Goal: Information Seeking & Learning: Learn about a topic

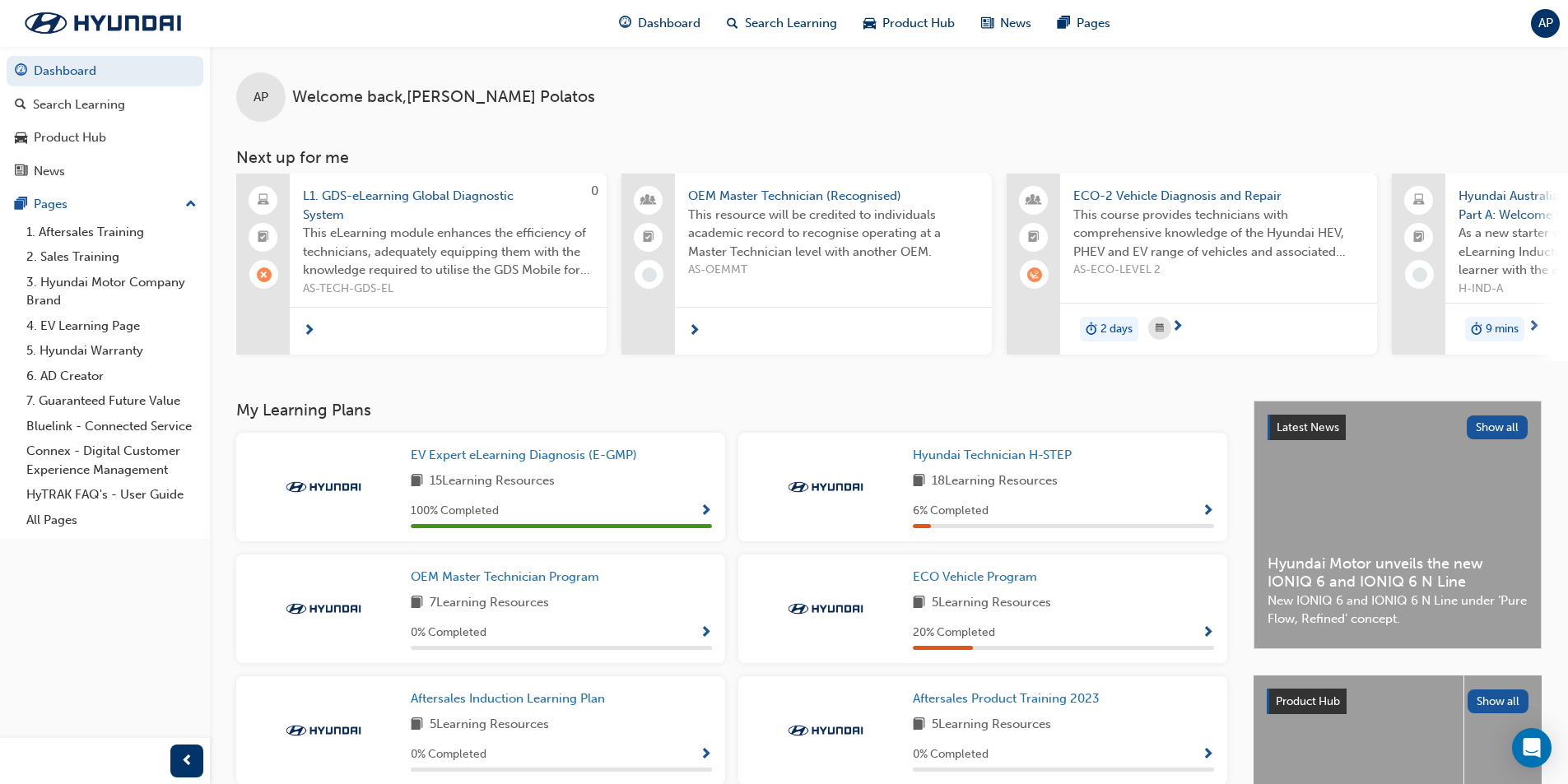
click at [396, 185] on div "L1. GDS-eLearning Global Diagnostic System This eLearning module enhances the e…" at bounding box center [448, 238] width 317 height 129
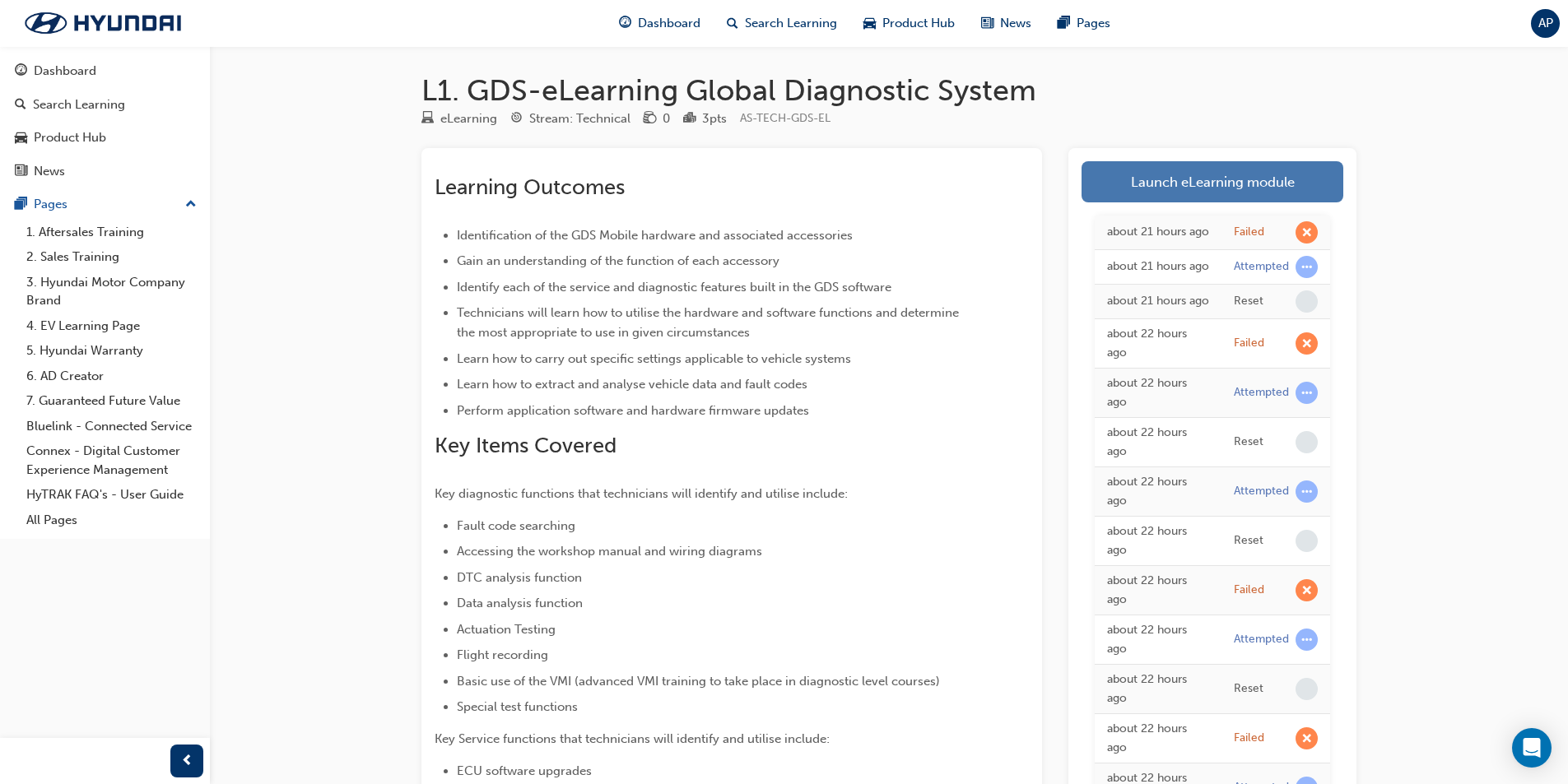
click at [1279, 180] on link "Launch eLearning module" at bounding box center [1212, 181] width 262 height 41
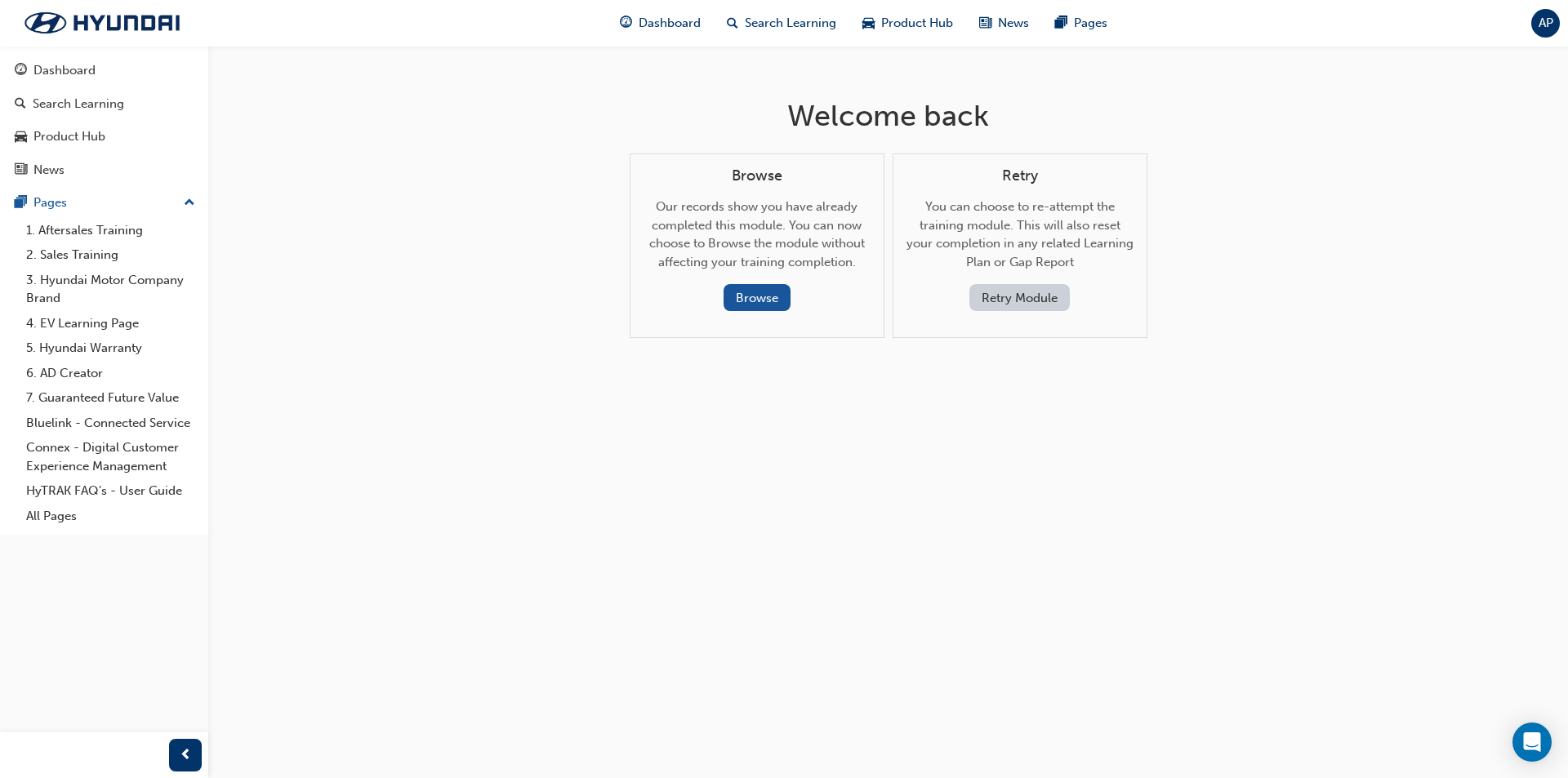
click at [1011, 301] on button "Retry Module" at bounding box center [1019, 297] width 101 height 27
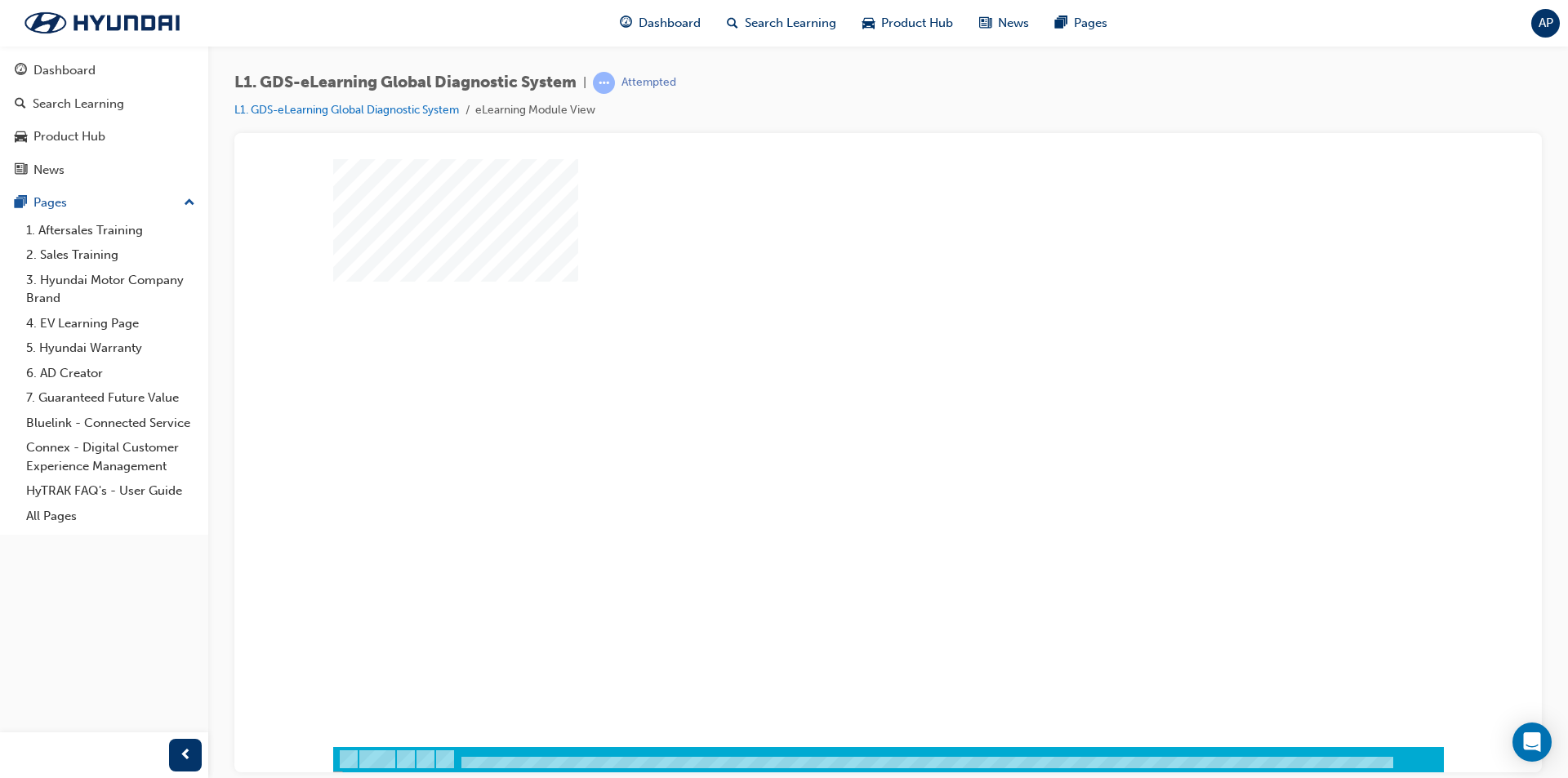
click at [841, 405] on div "play" at bounding box center [841, 405] width 0 height 0
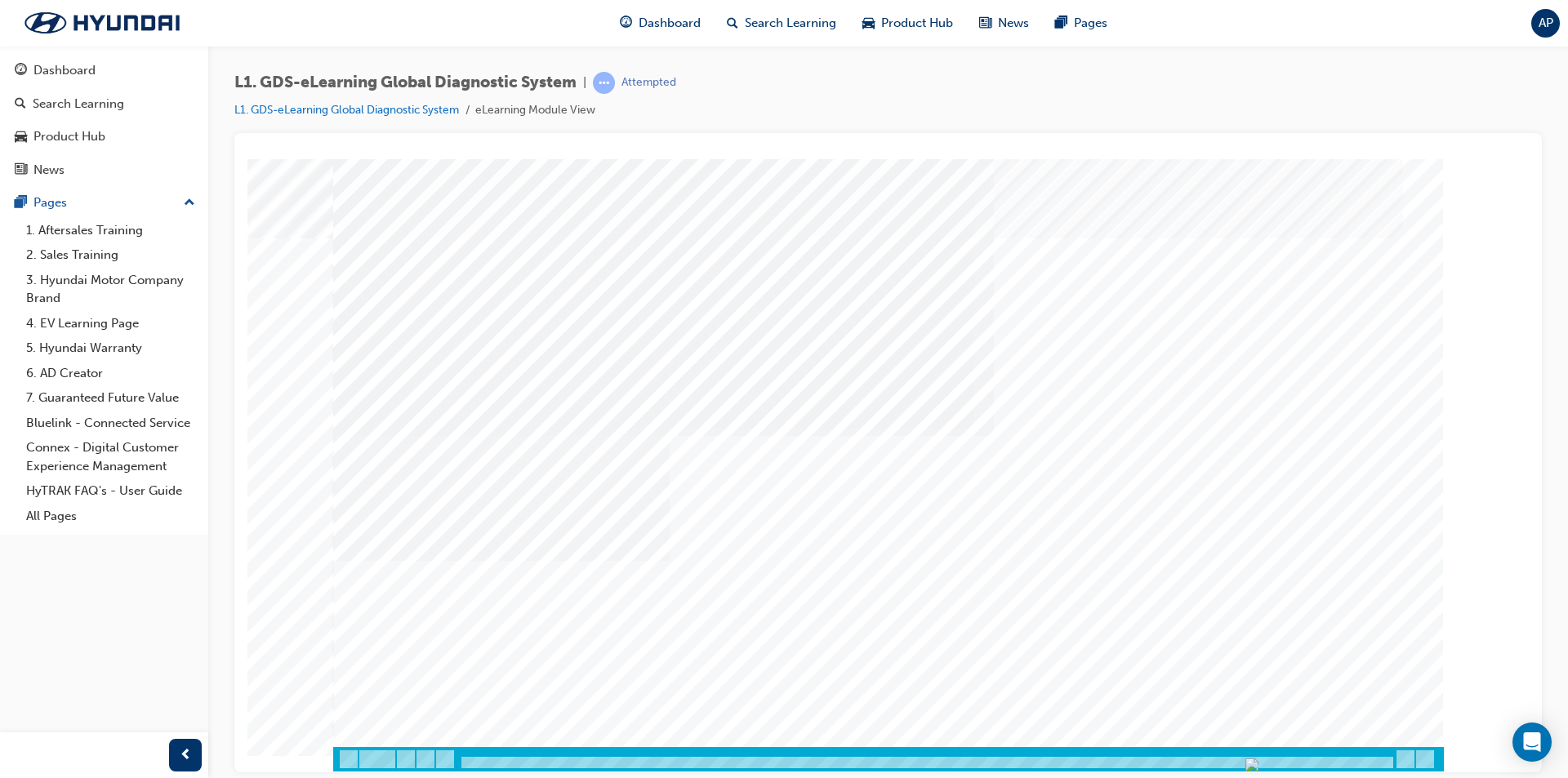
click at [1372, 756] on div at bounding box center [926, 762] width 935 height 14
click at [916, 279] on div at bounding box center [1122, 290] width 543 height 25
radio input "true"
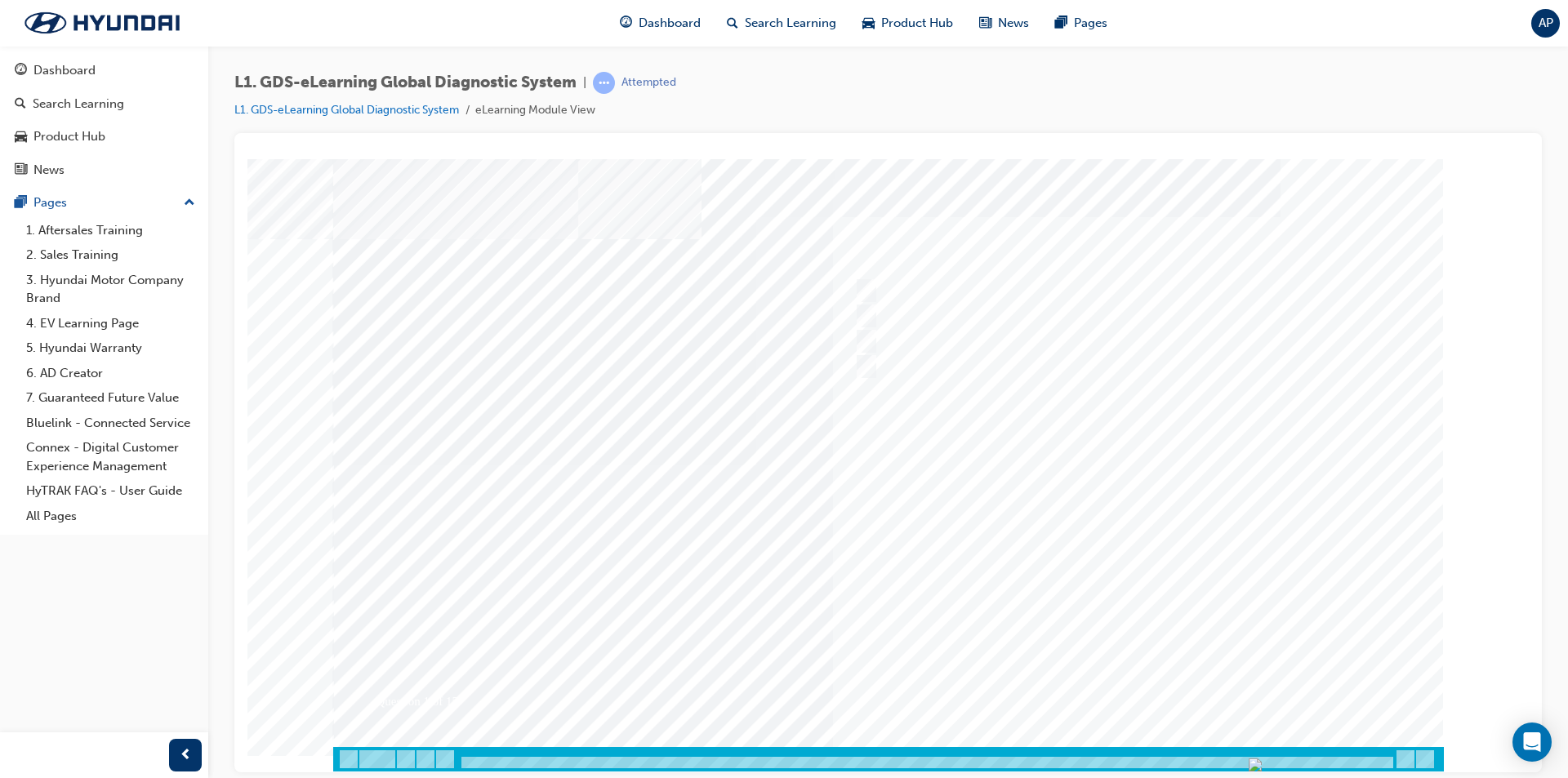
click at [1143, 672] on div at bounding box center [889, 464] width 1111 height 612
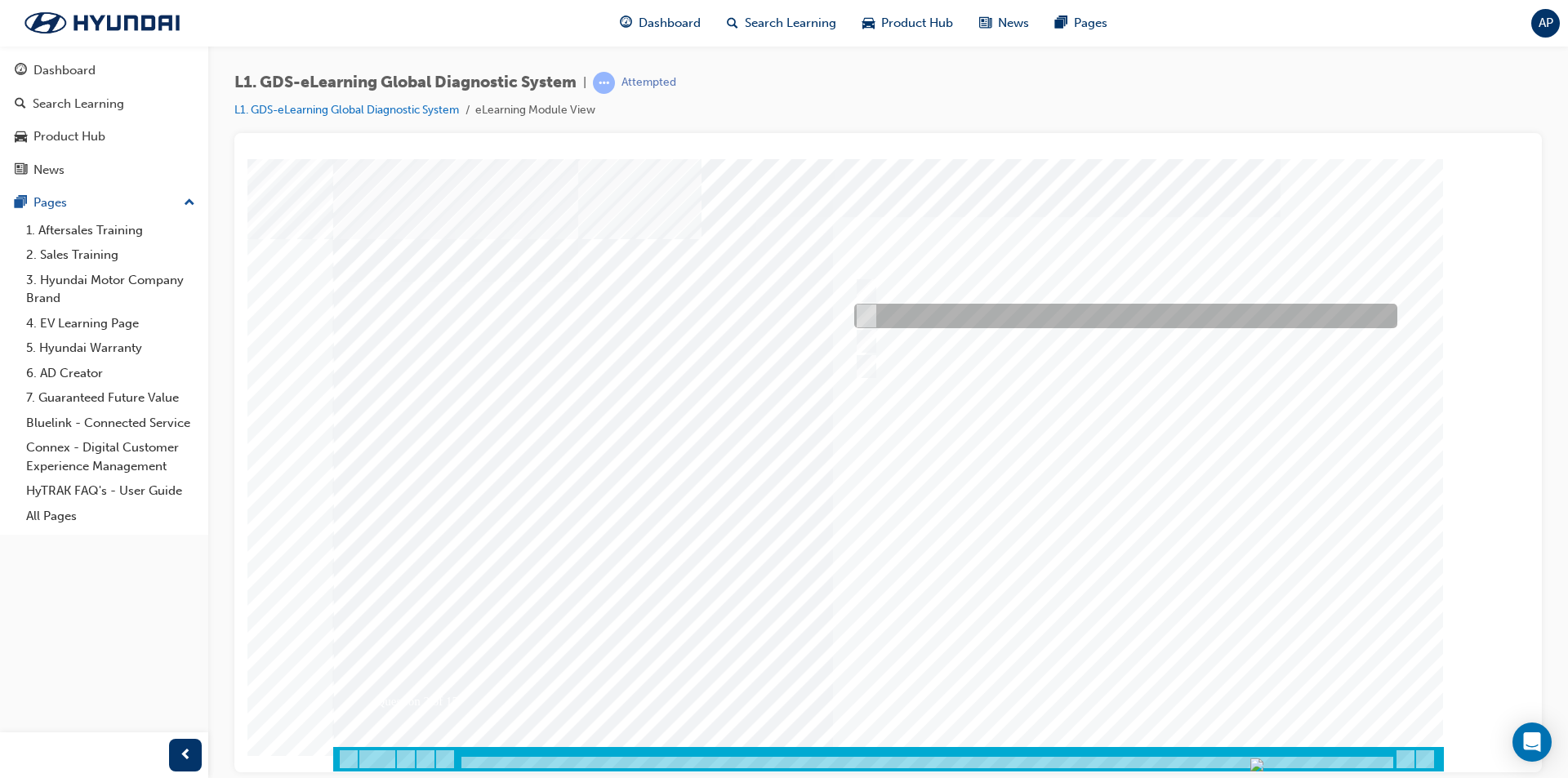
click at [1039, 307] on div at bounding box center [1122, 316] width 543 height 25
radio input "true"
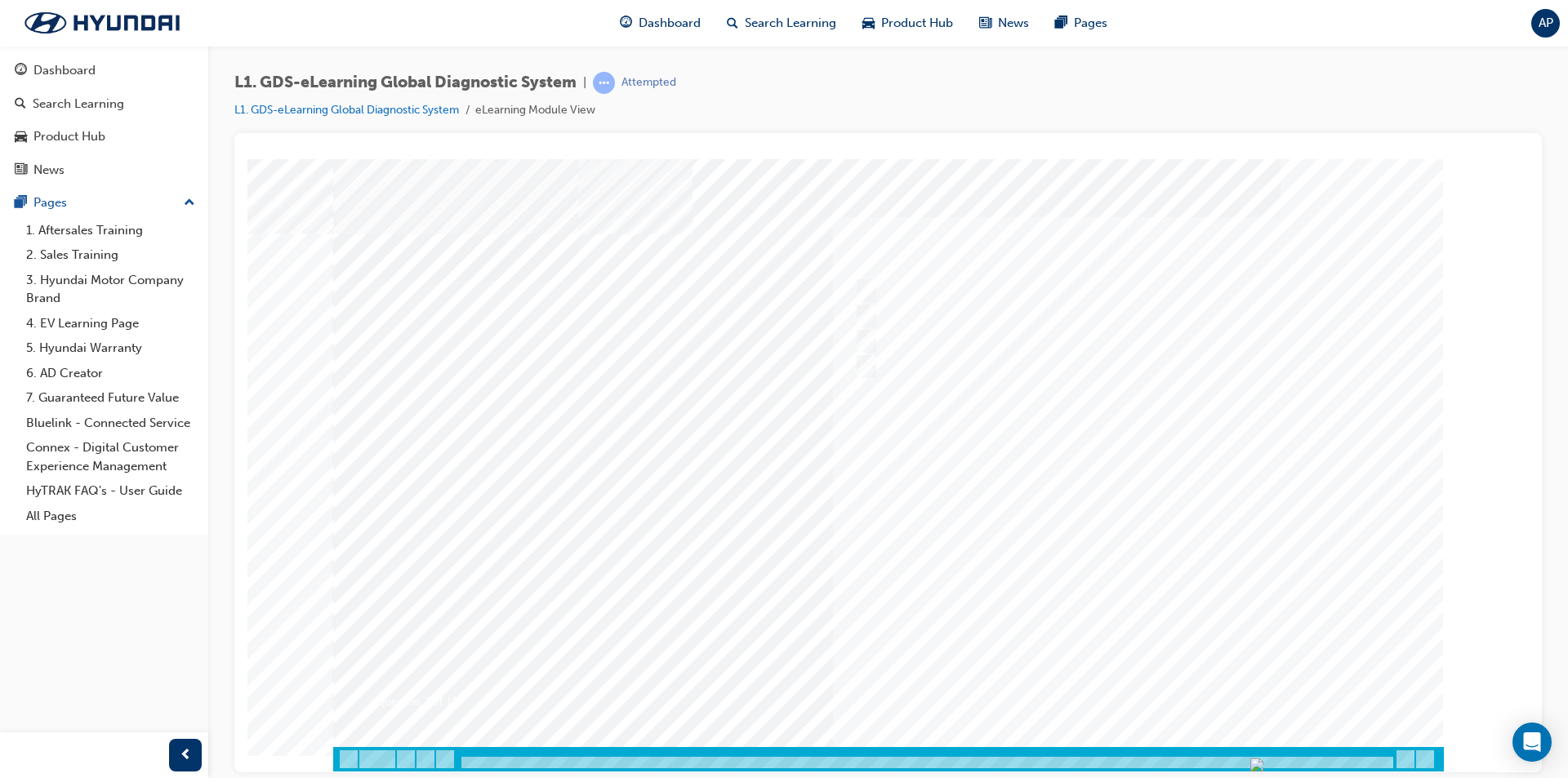
click at [1068, 671] on div at bounding box center [889, 464] width 1111 height 612
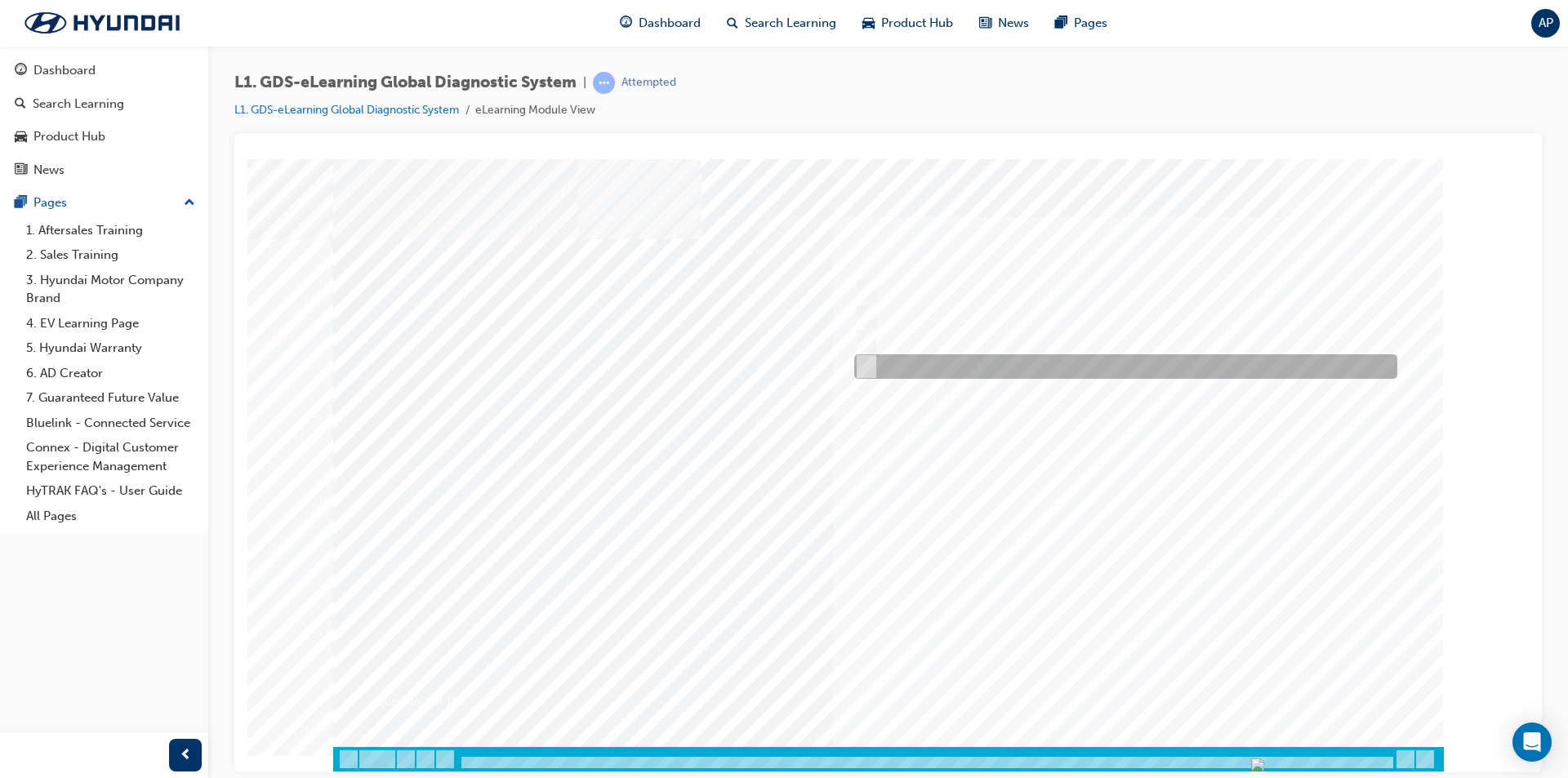
click at [964, 356] on div at bounding box center [1122, 366] width 543 height 25
checkbox input "true"
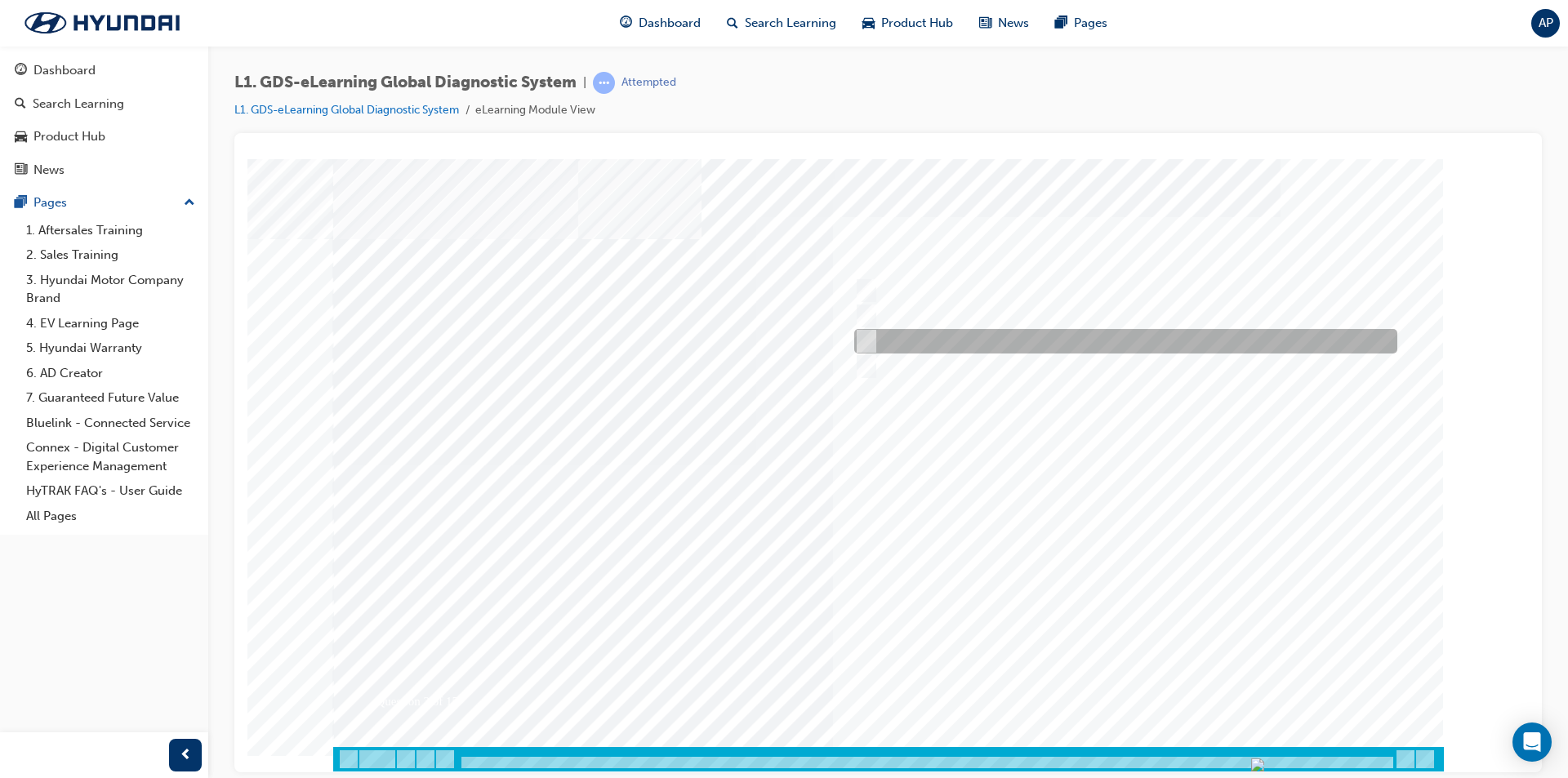
click at [970, 333] on div at bounding box center [1122, 342] width 543 height 25
checkbox input "true"
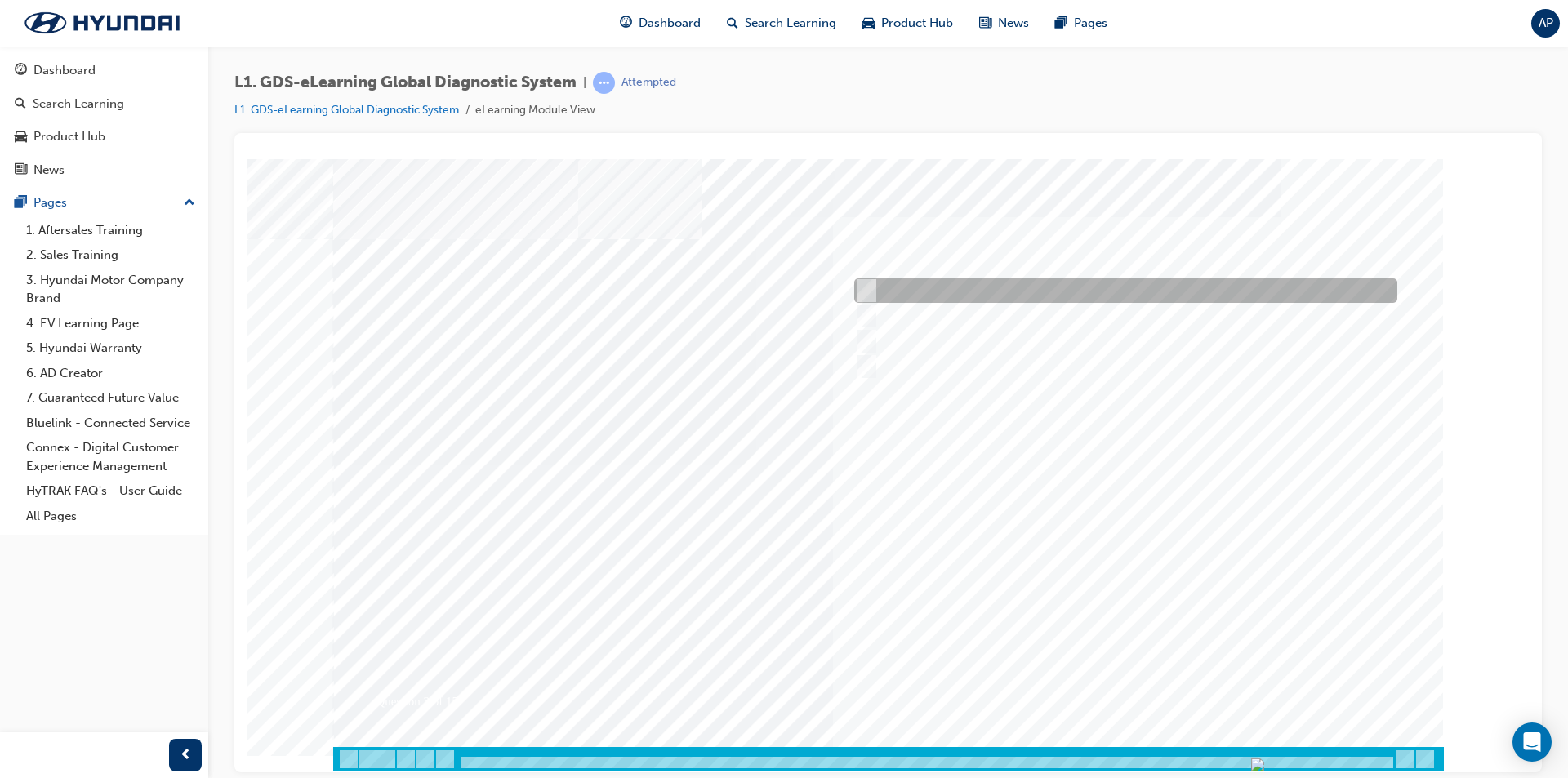
click at [974, 299] on div at bounding box center [1122, 290] width 543 height 25
checkbox input "true"
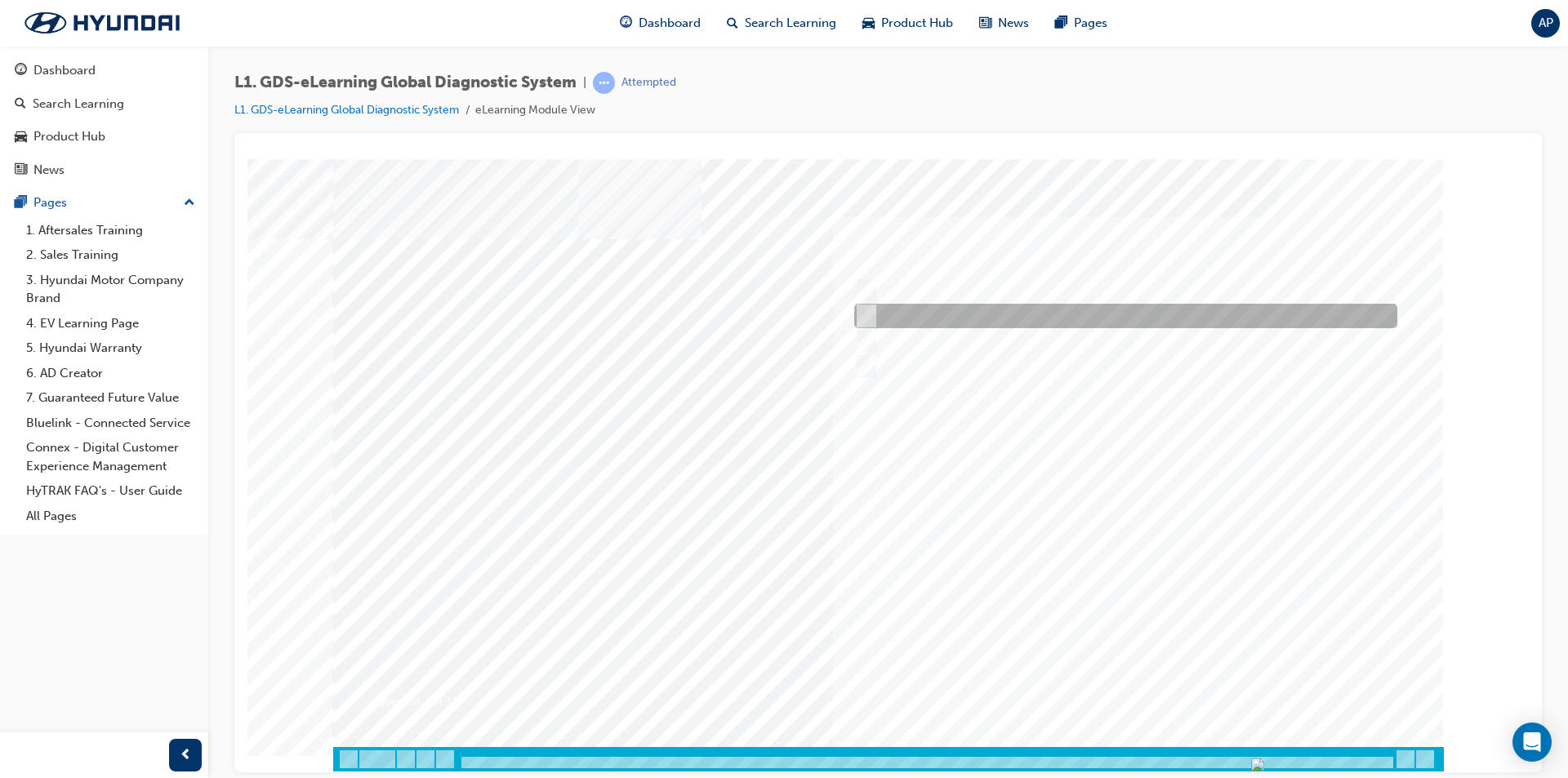
click at [982, 310] on div at bounding box center [1122, 316] width 543 height 25
checkbox input "true"
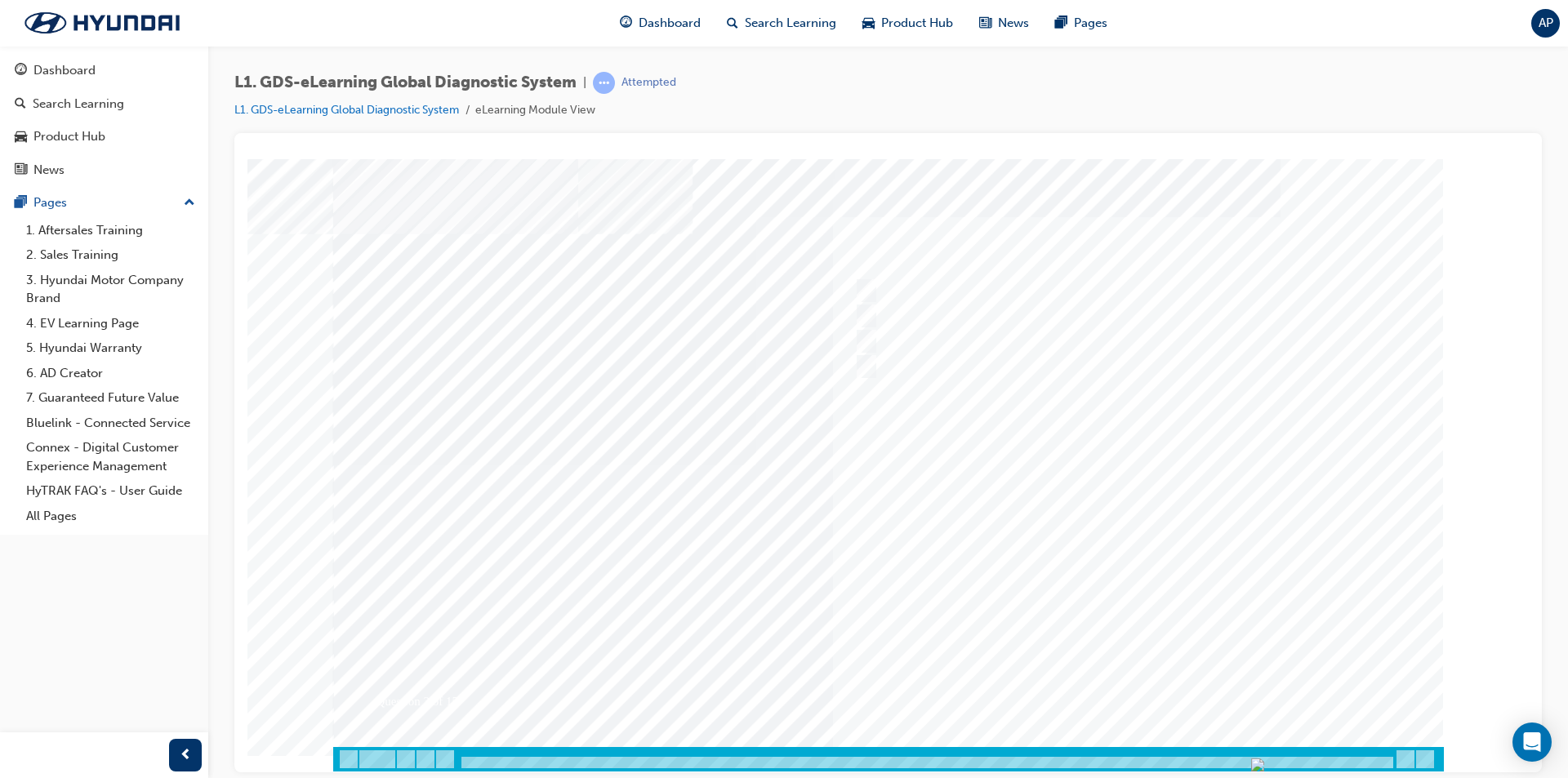
click at [1139, 686] on div at bounding box center [889, 464] width 1111 height 612
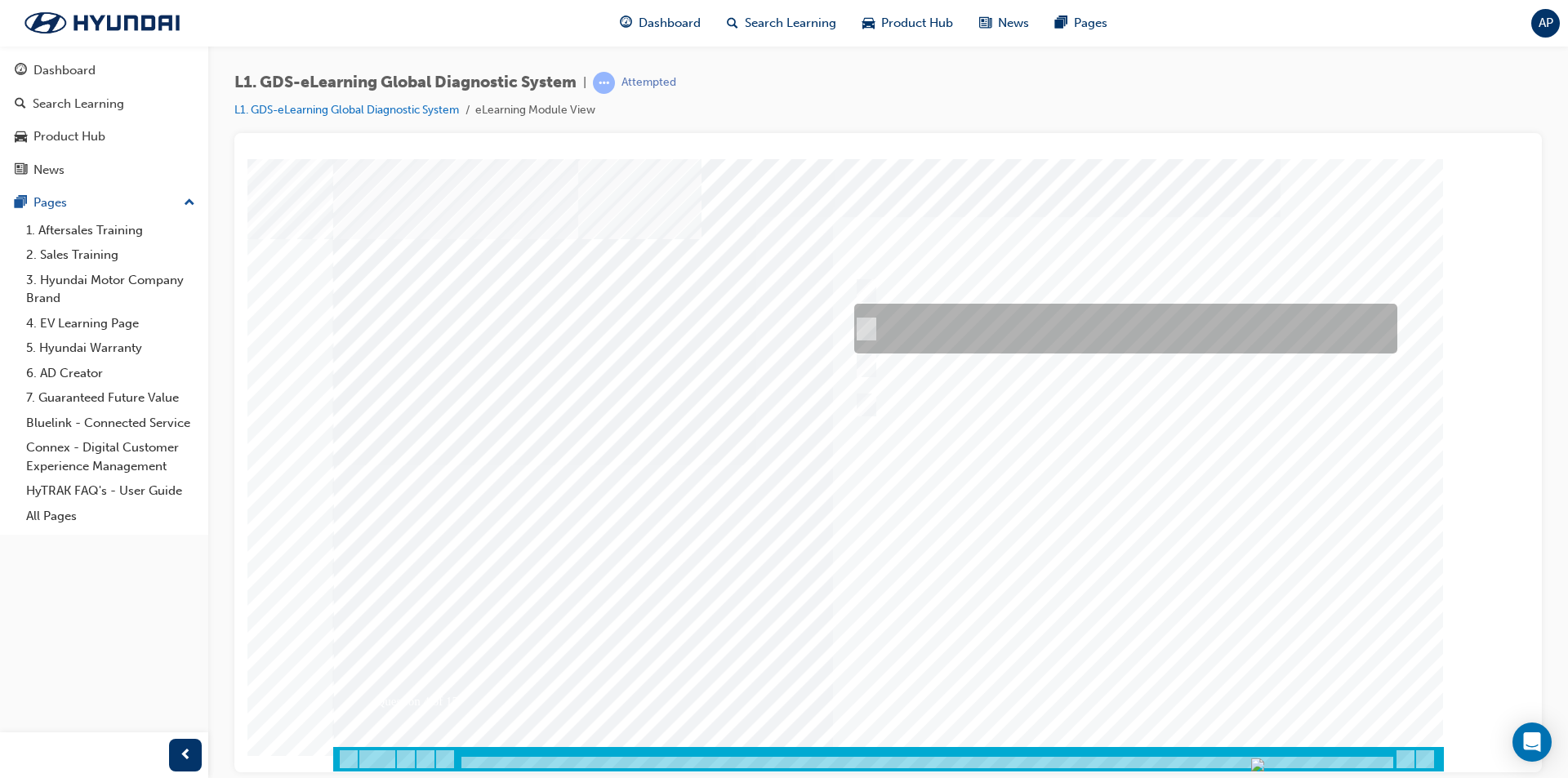
click at [953, 330] on div at bounding box center [1122, 328] width 543 height 50
radio input "true"
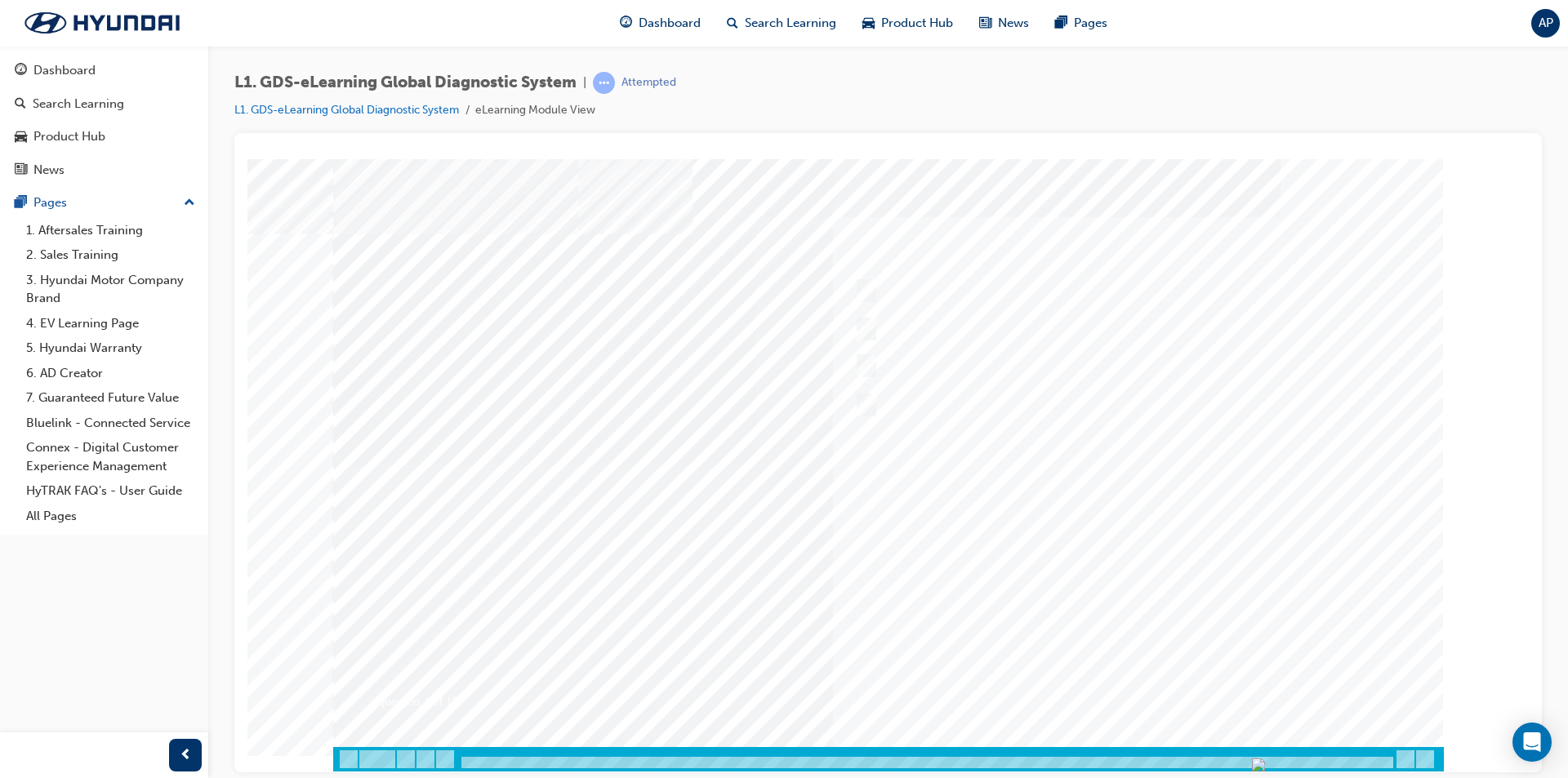
click at [1122, 686] on div at bounding box center [889, 464] width 1111 height 612
click at [1069, 338] on div at bounding box center [1122, 342] width 543 height 25
checkbox input "true"
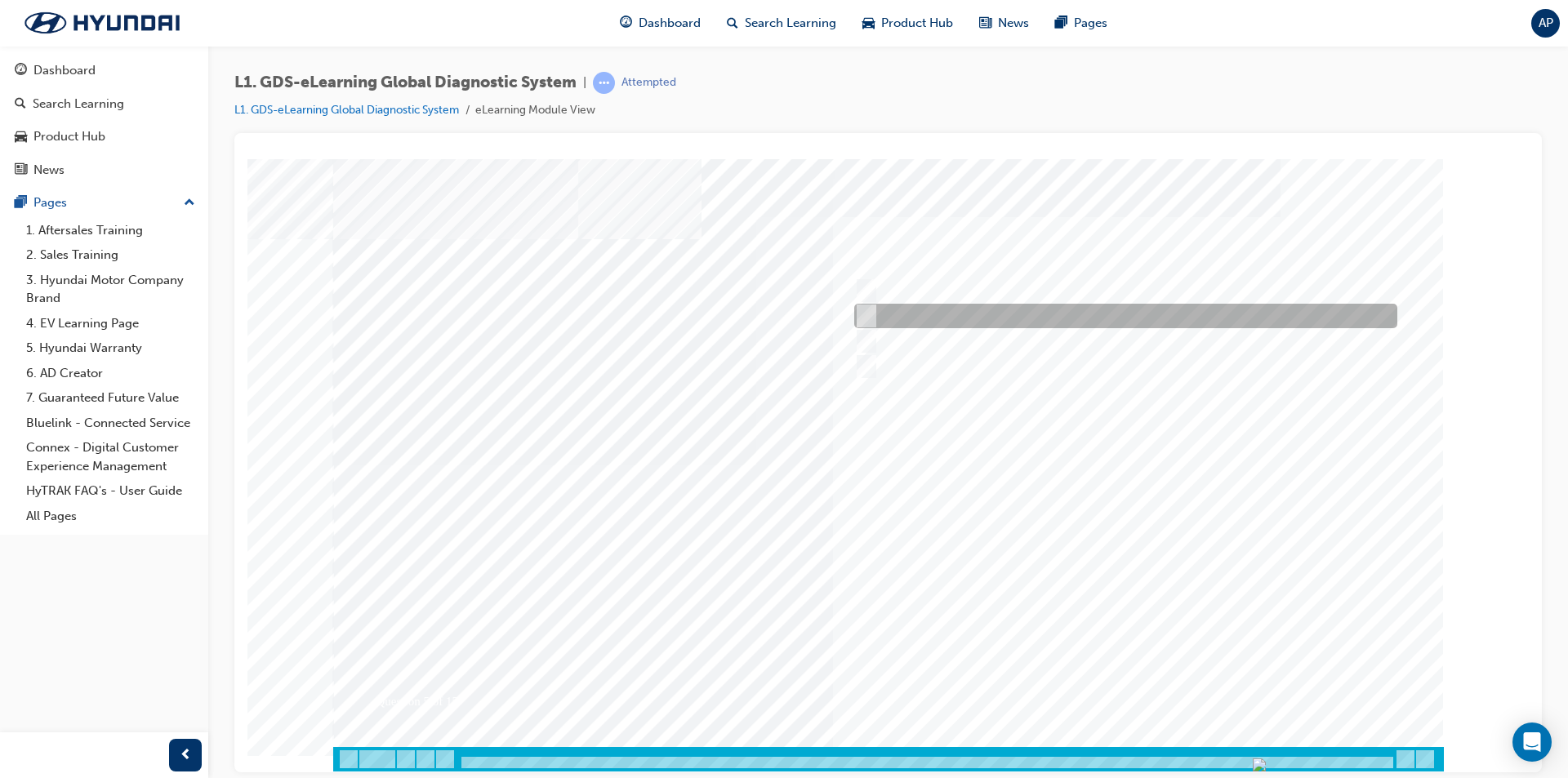
click at [1068, 314] on div at bounding box center [1122, 316] width 543 height 25
click at [1077, 306] on div at bounding box center [1122, 316] width 543 height 25
checkbox input "true"
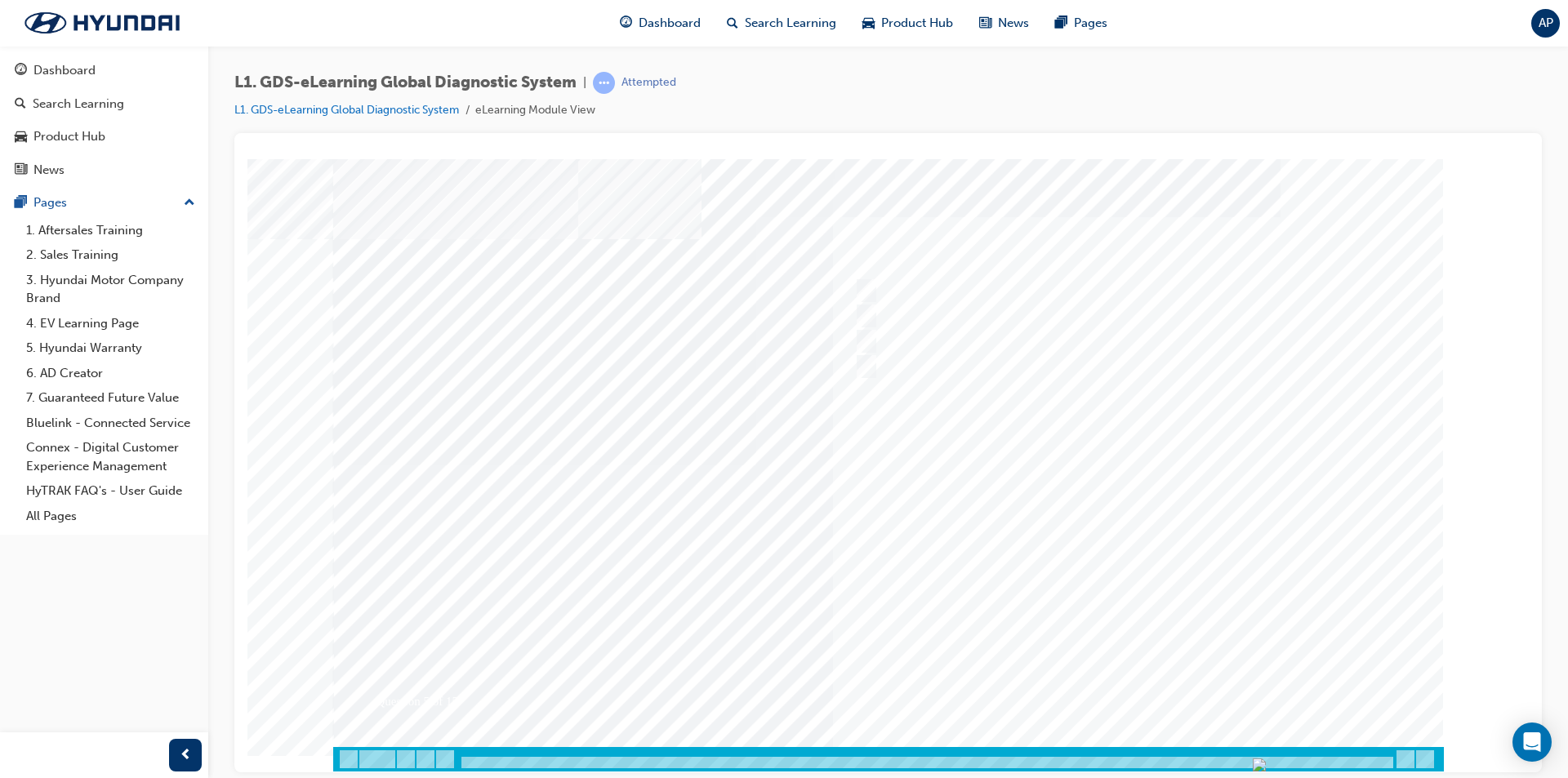
click at [1180, 694] on div at bounding box center [889, 464] width 1111 height 612
click at [942, 294] on div at bounding box center [1122, 290] width 543 height 25
checkbox input "true"
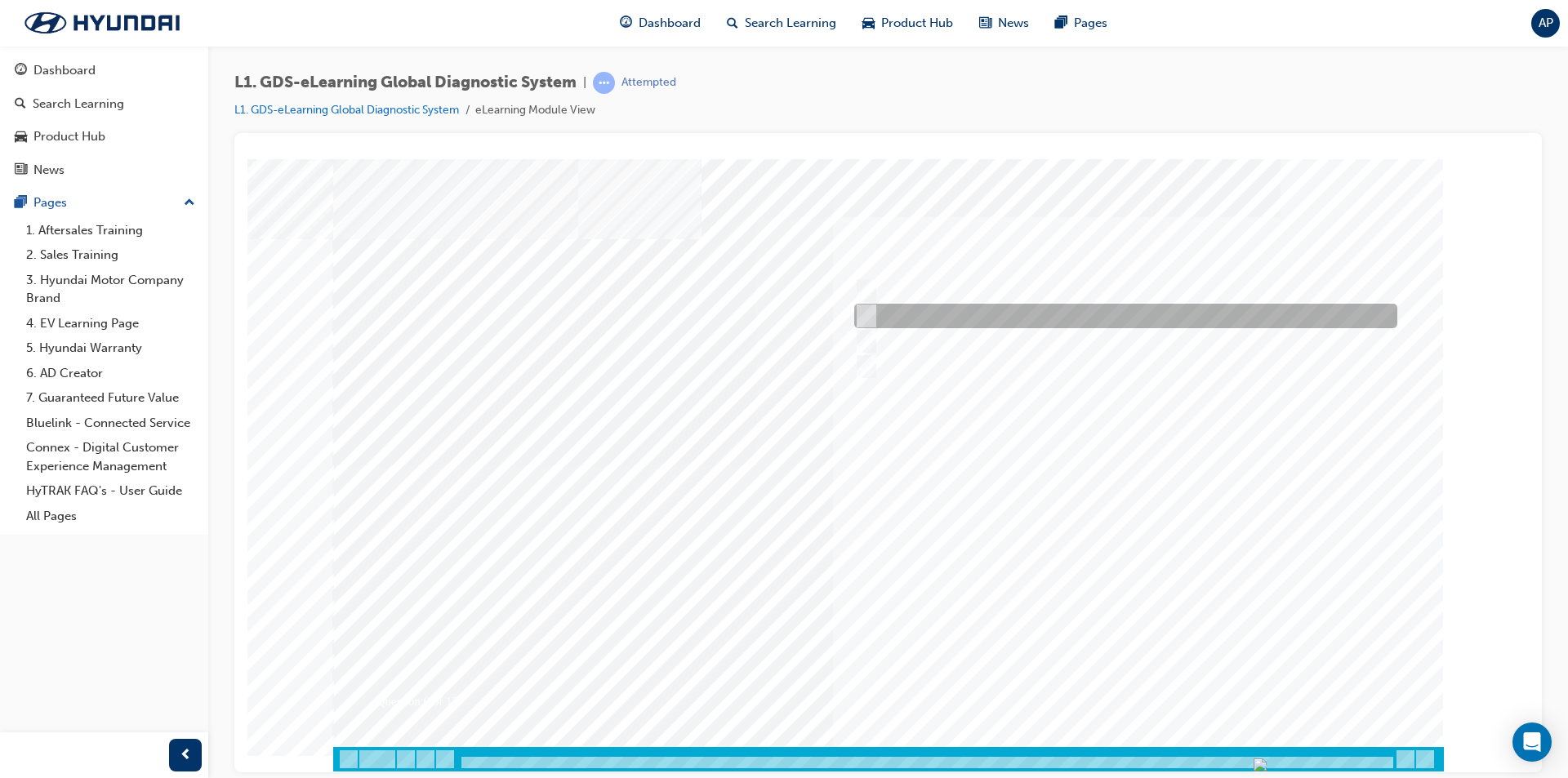
click at [952, 310] on div at bounding box center [1122, 316] width 543 height 25
checkbox input "true"
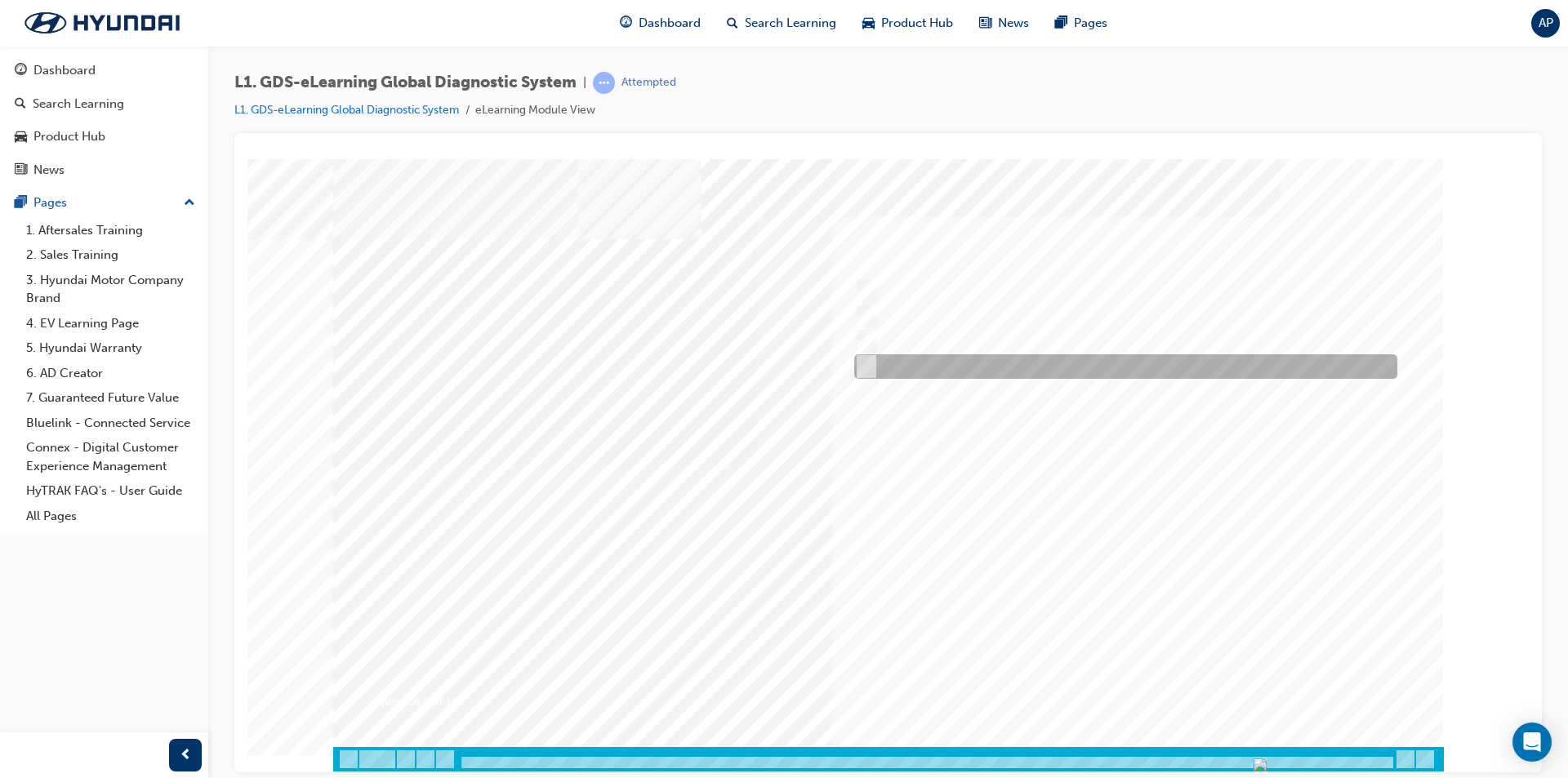
click at [990, 368] on div at bounding box center [1122, 366] width 543 height 25
checkbox input "true"
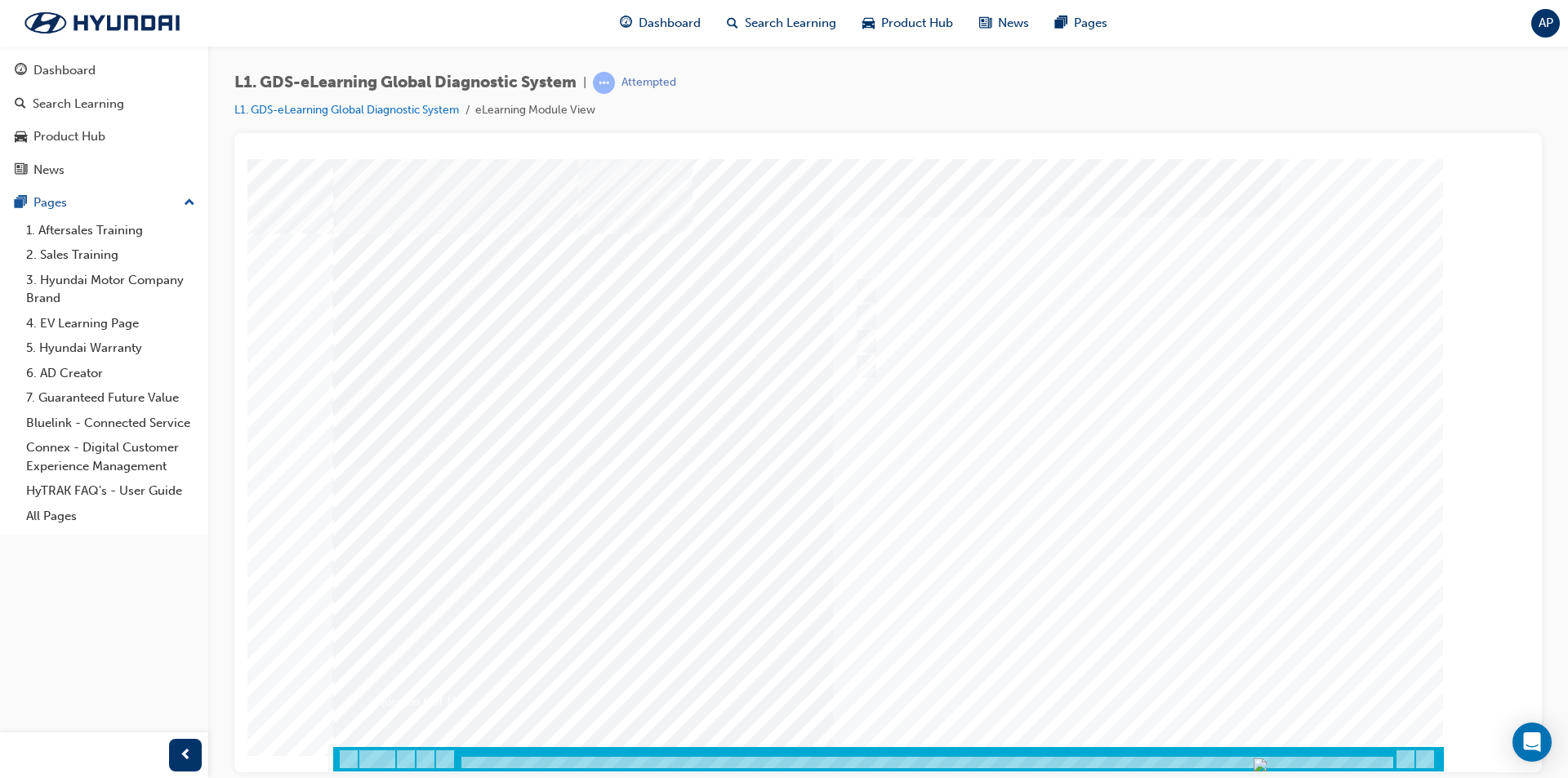
click at [1122, 681] on div at bounding box center [889, 464] width 1111 height 612
click at [998, 336] on div at bounding box center [1122, 342] width 543 height 25
radio input "true"
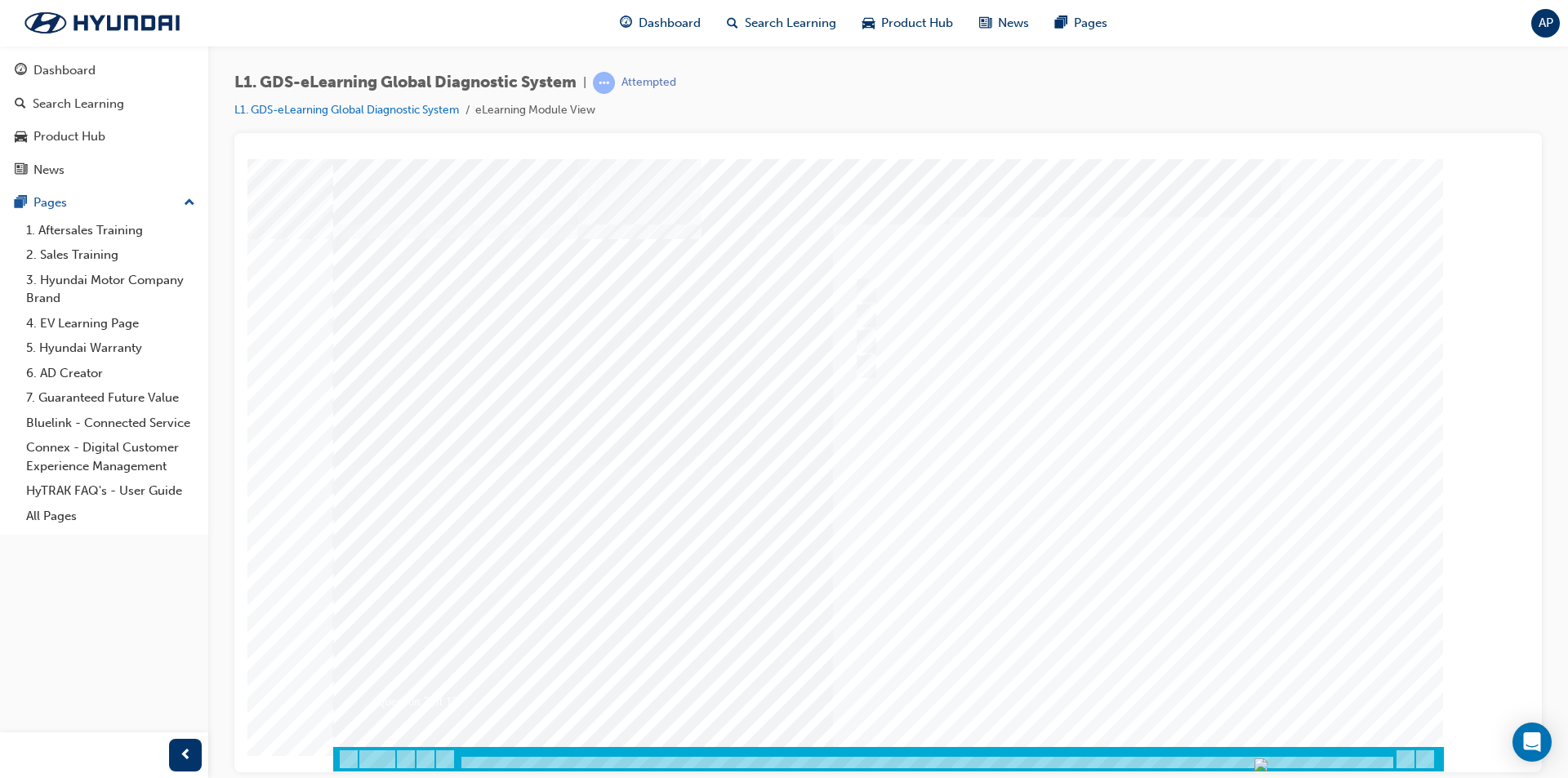
click at [1154, 700] on div at bounding box center [889, 464] width 1111 height 612
click at [958, 330] on div at bounding box center [1122, 342] width 543 height 25
radio input "true"
click at [1114, 672] on div at bounding box center [889, 464] width 1111 height 612
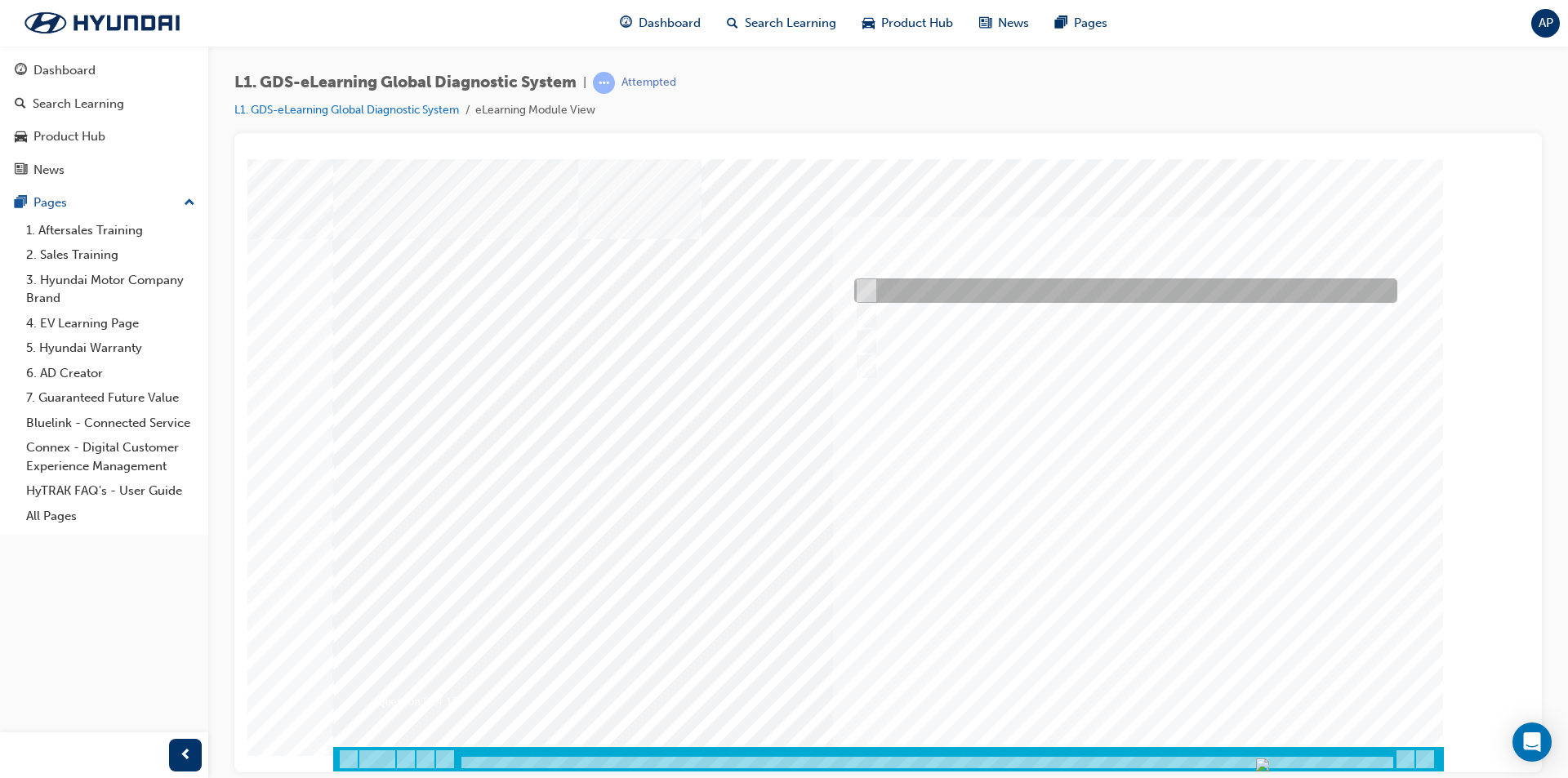
click at [992, 287] on div at bounding box center [1122, 290] width 543 height 25
radio input "true"
click at [1150, 680] on div at bounding box center [889, 464] width 1111 height 612
click at [946, 295] on div at bounding box center [1122, 290] width 543 height 25
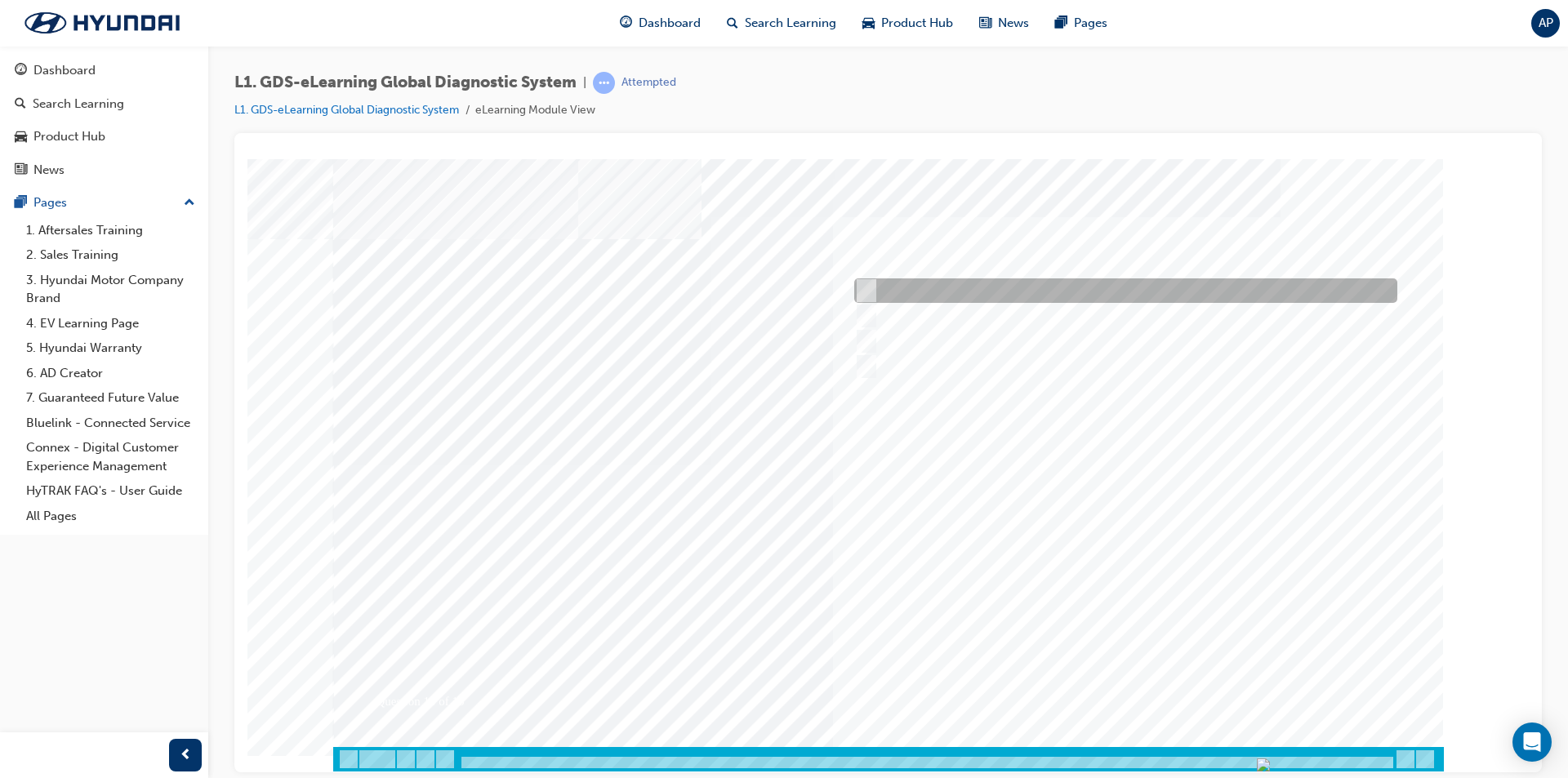
radio input "true"
click at [1164, 689] on div at bounding box center [889, 464] width 1111 height 612
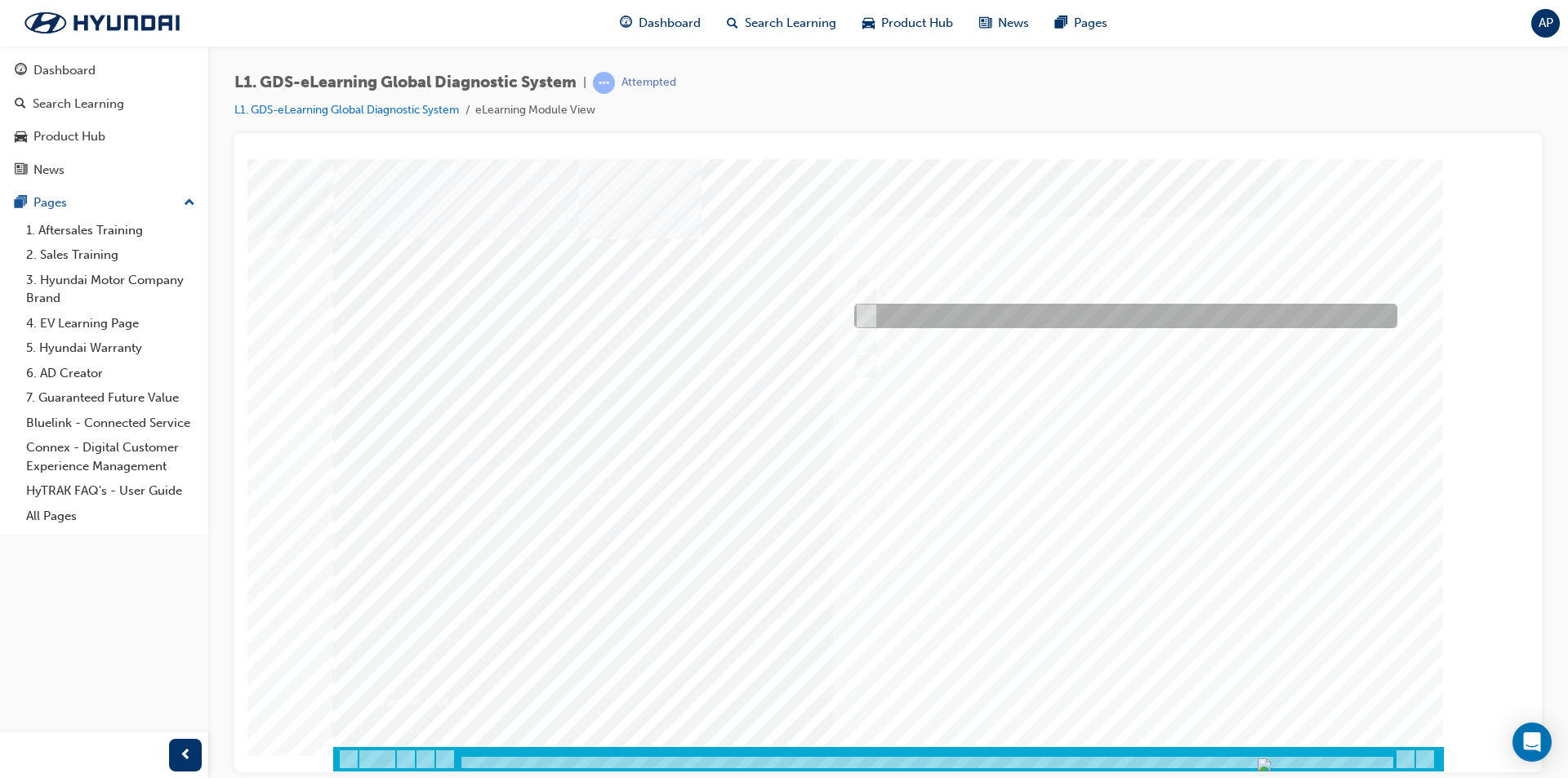
click at [1065, 319] on div at bounding box center [1122, 316] width 543 height 25
radio input "true"
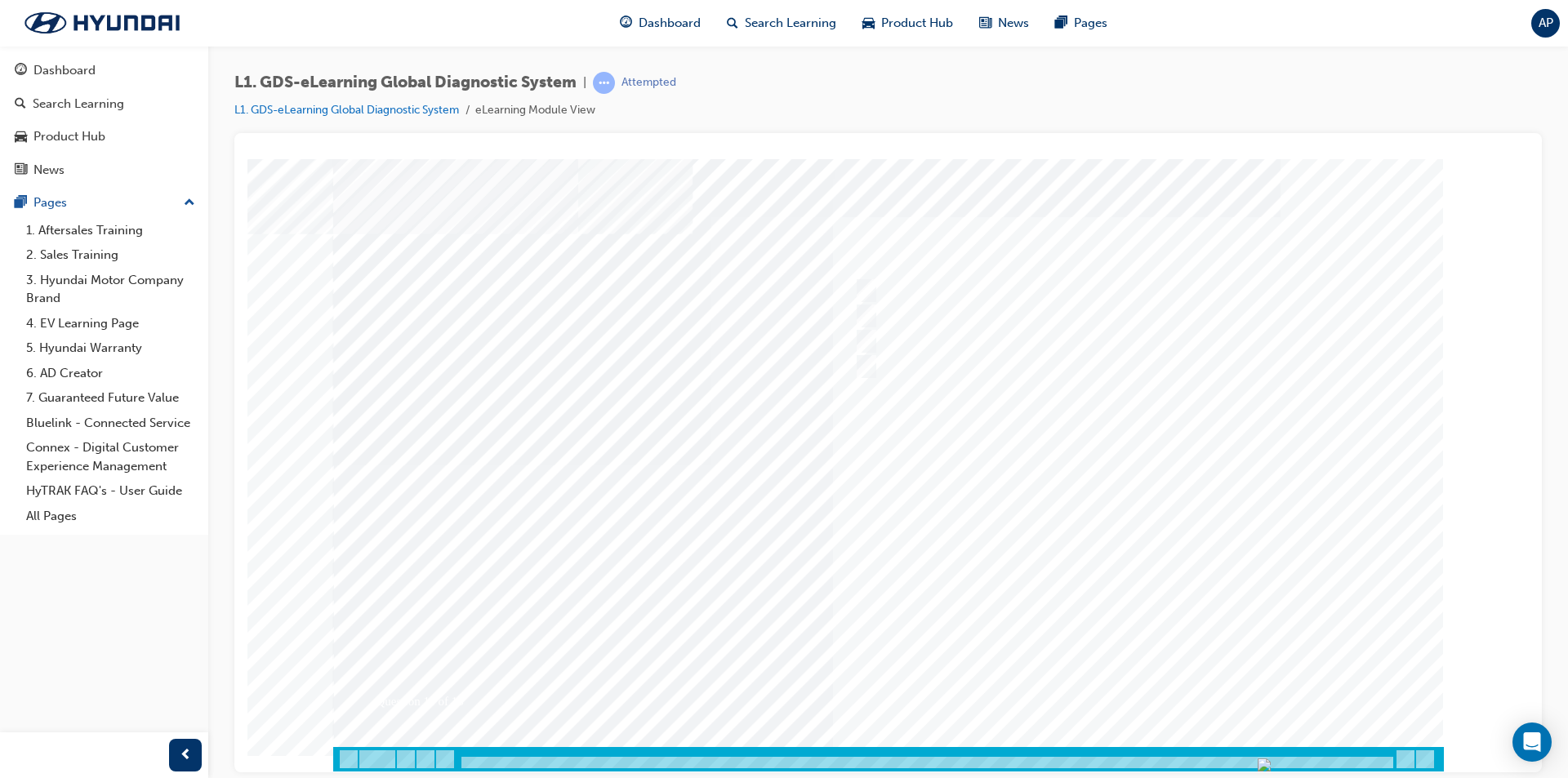
click at [1146, 686] on div at bounding box center [889, 464] width 1111 height 612
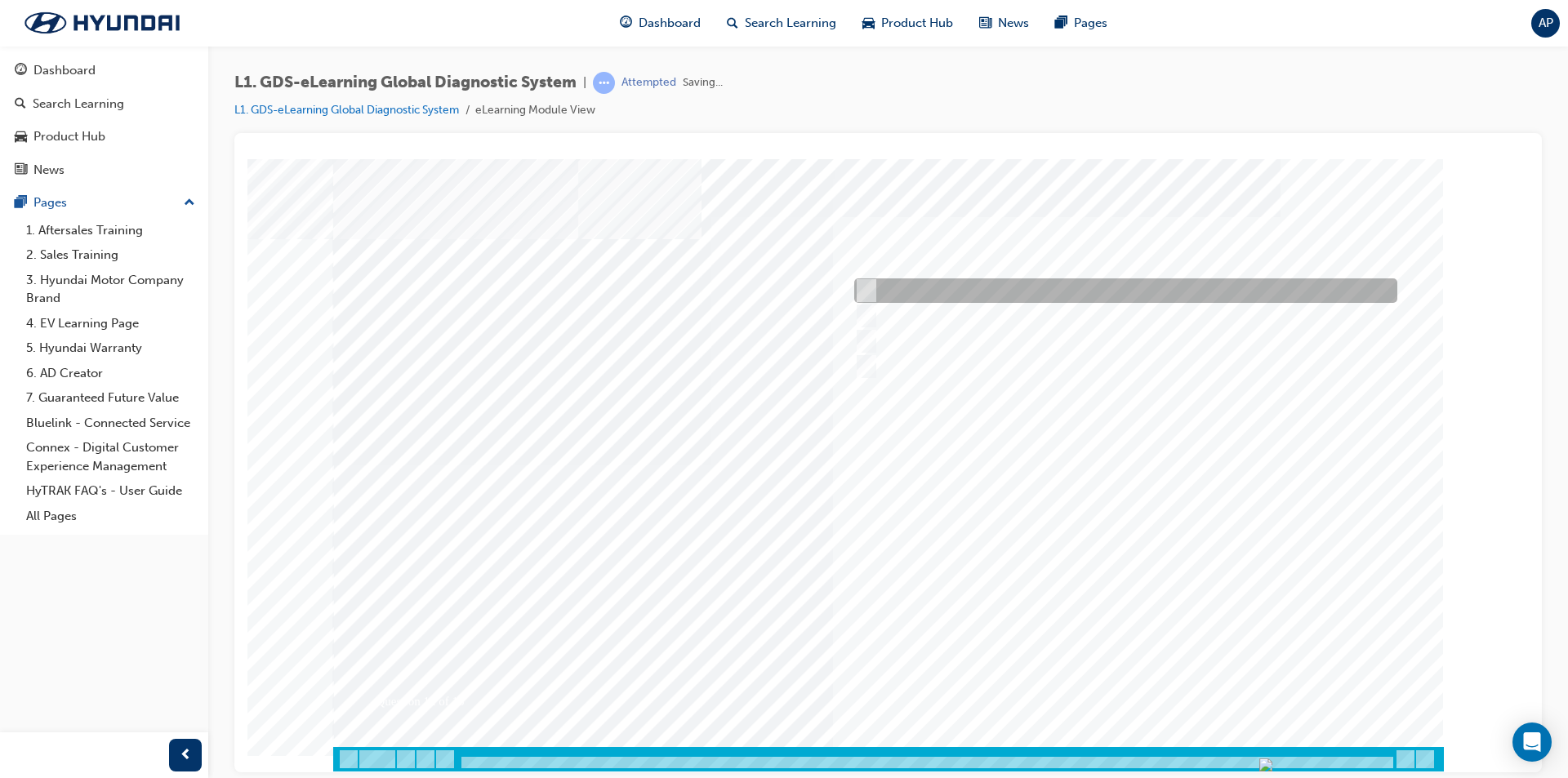
click at [947, 287] on div at bounding box center [1122, 290] width 543 height 25
radio input "true"
click at [1125, 681] on div at bounding box center [889, 464] width 1111 height 612
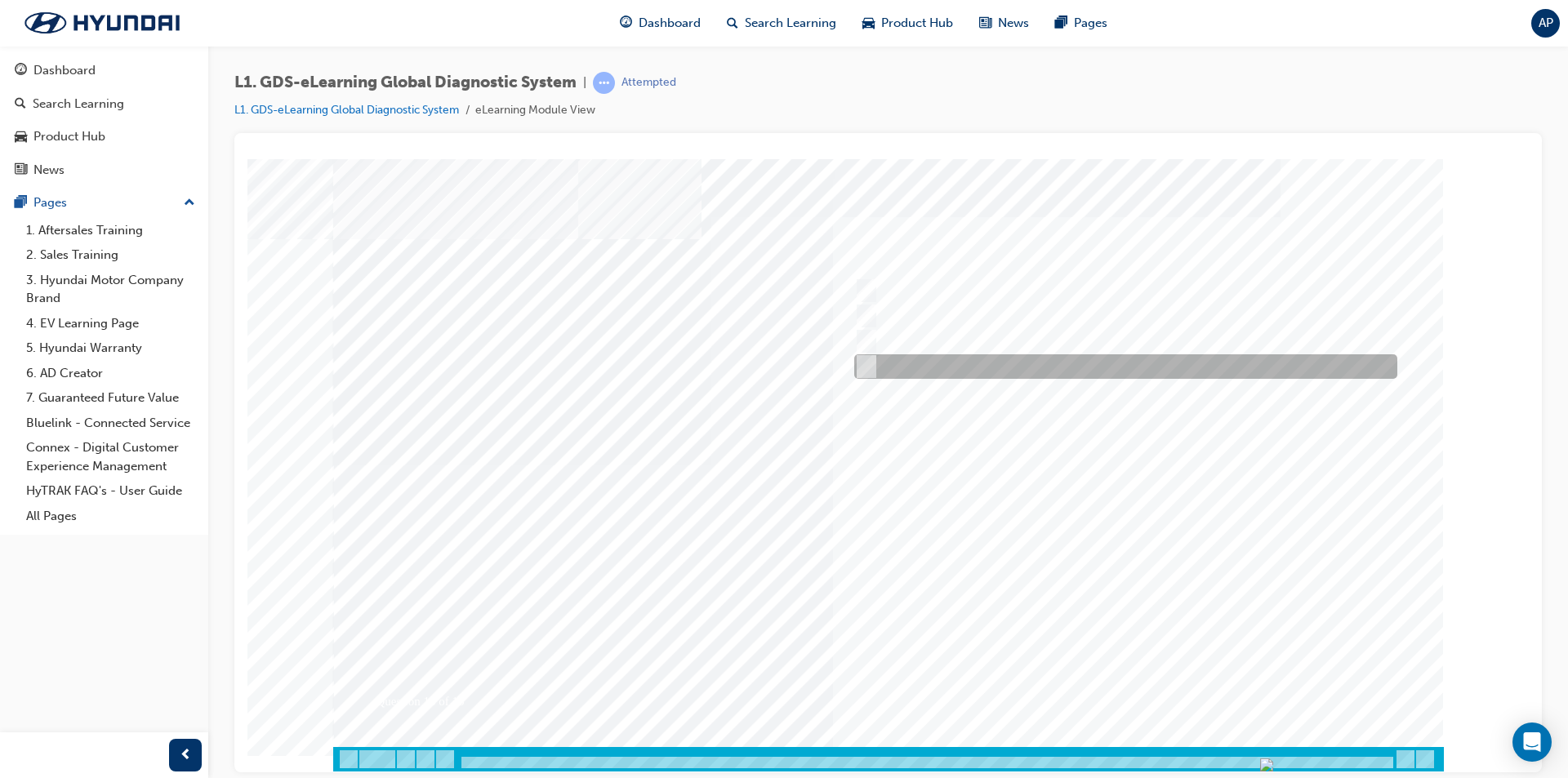
click at [1045, 371] on div at bounding box center [1122, 366] width 543 height 25
radio input "true"
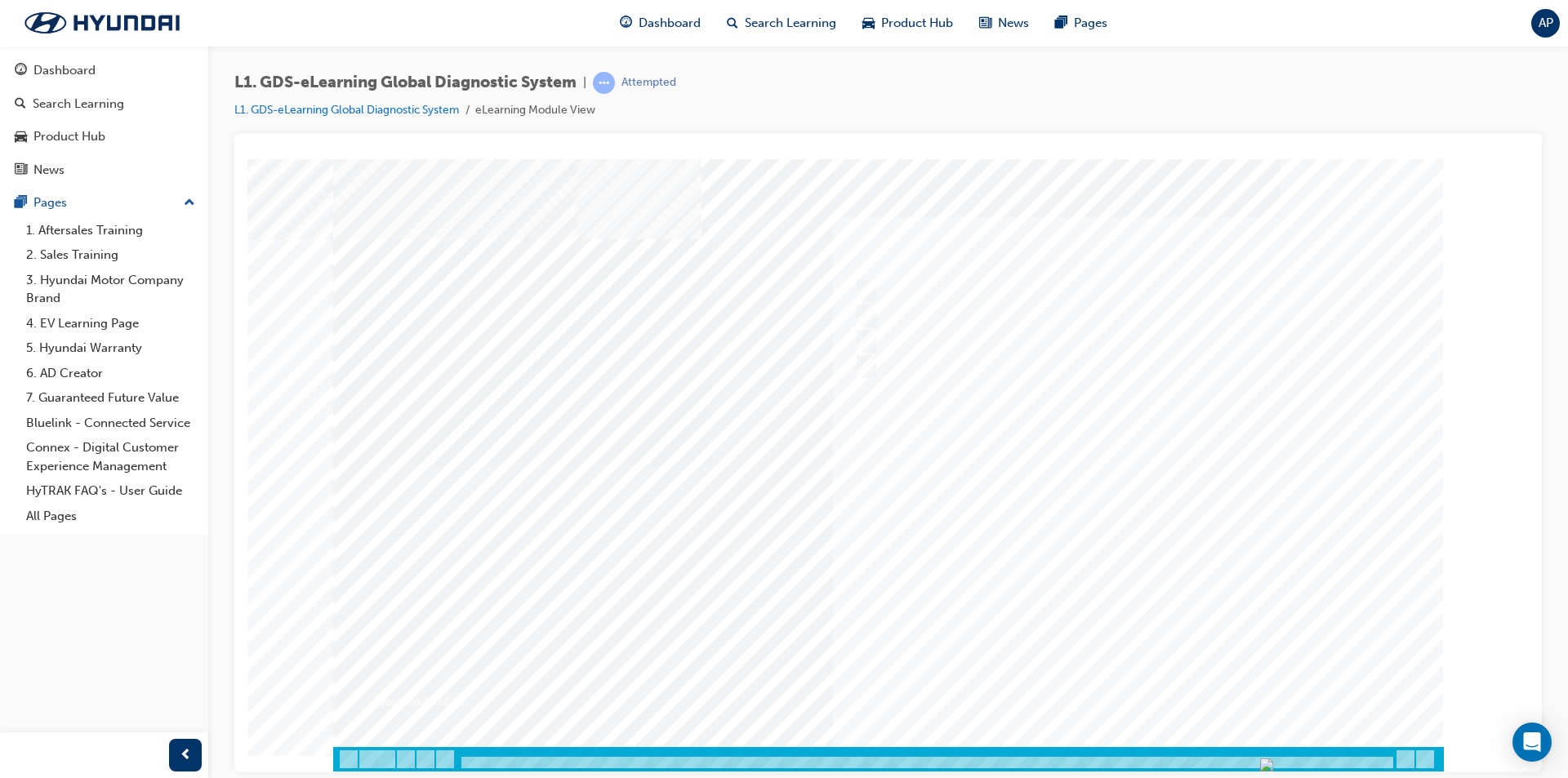
click at [1144, 687] on div at bounding box center [889, 464] width 1111 height 612
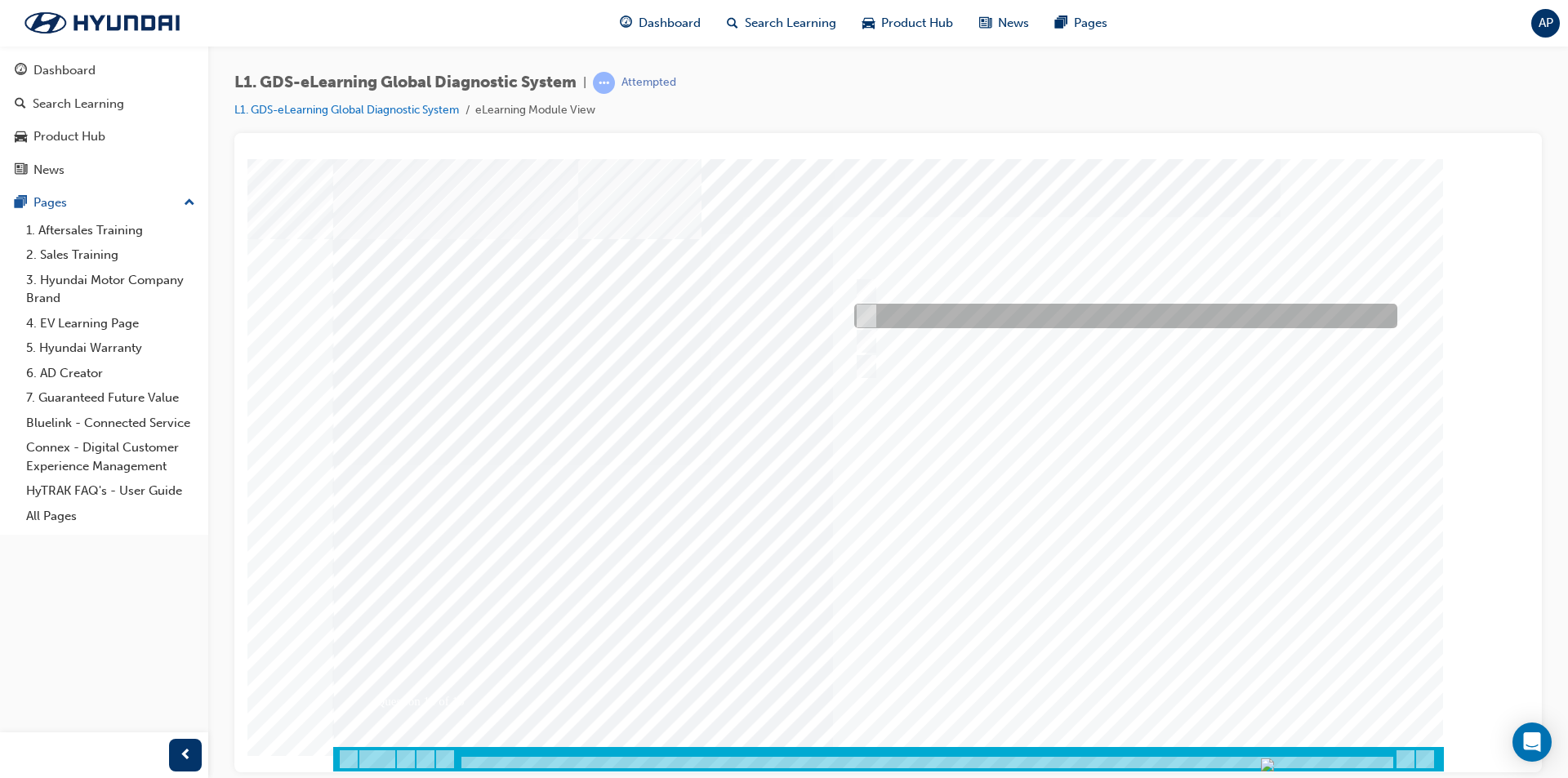
click at [986, 318] on div at bounding box center [1122, 316] width 543 height 25
radio input "true"
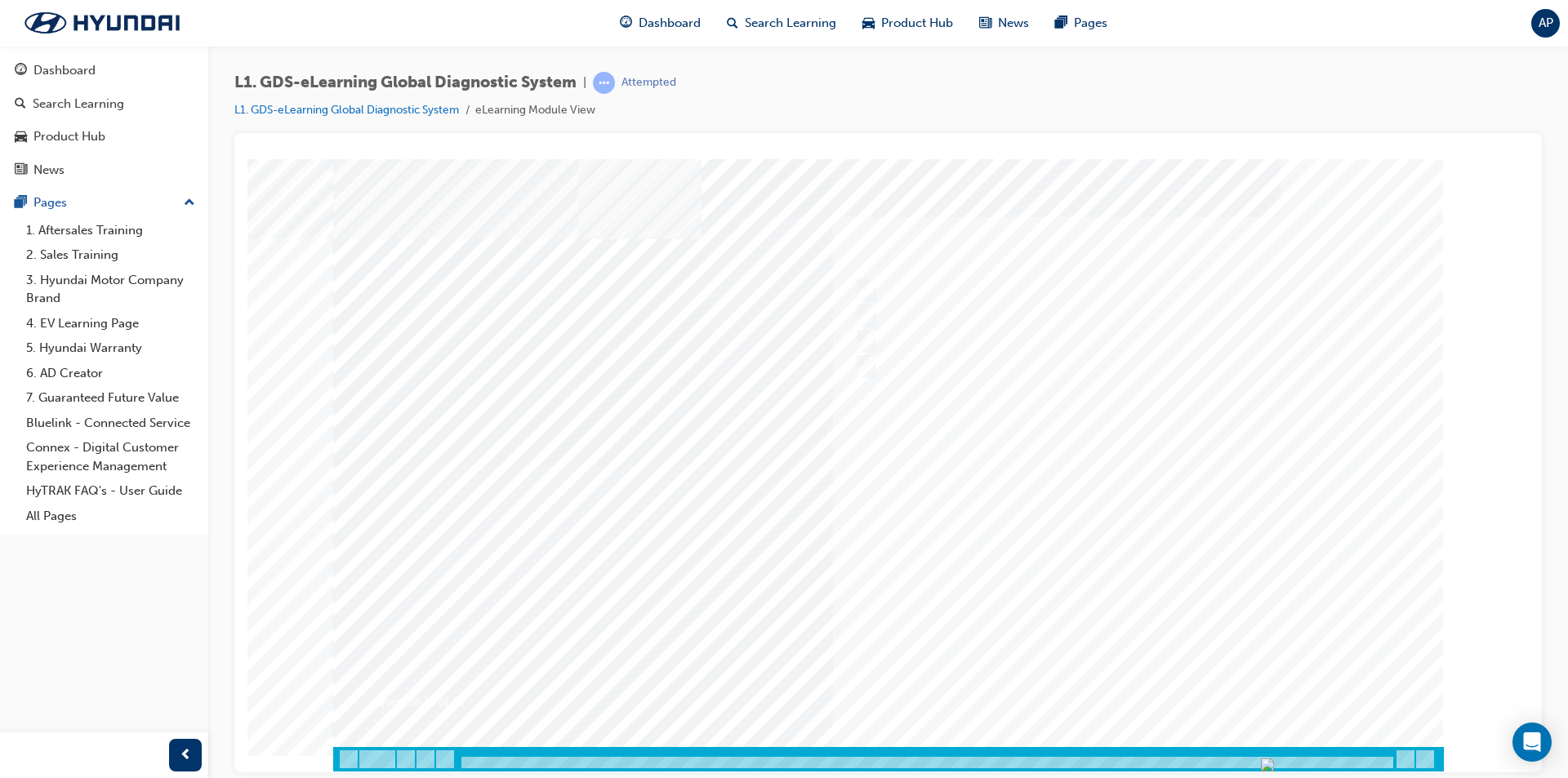
click at [1142, 676] on div at bounding box center [889, 464] width 1111 height 612
click at [937, 285] on div at bounding box center [1122, 290] width 543 height 25
radio input "true"
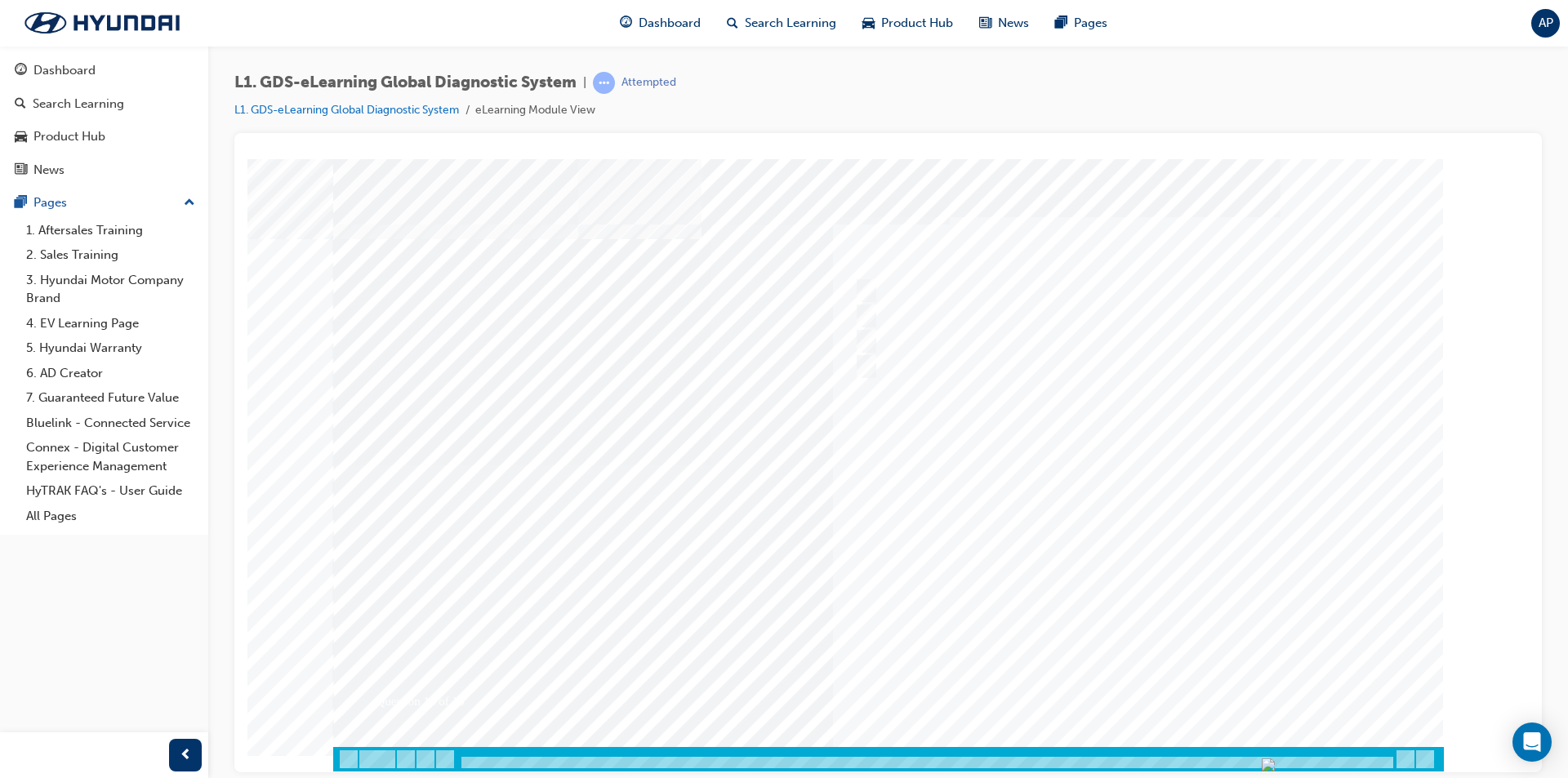
click at [1170, 691] on div at bounding box center [889, 464] width 1111 height 612
